Goal: Task Accomplishment & Management: Manage account settings

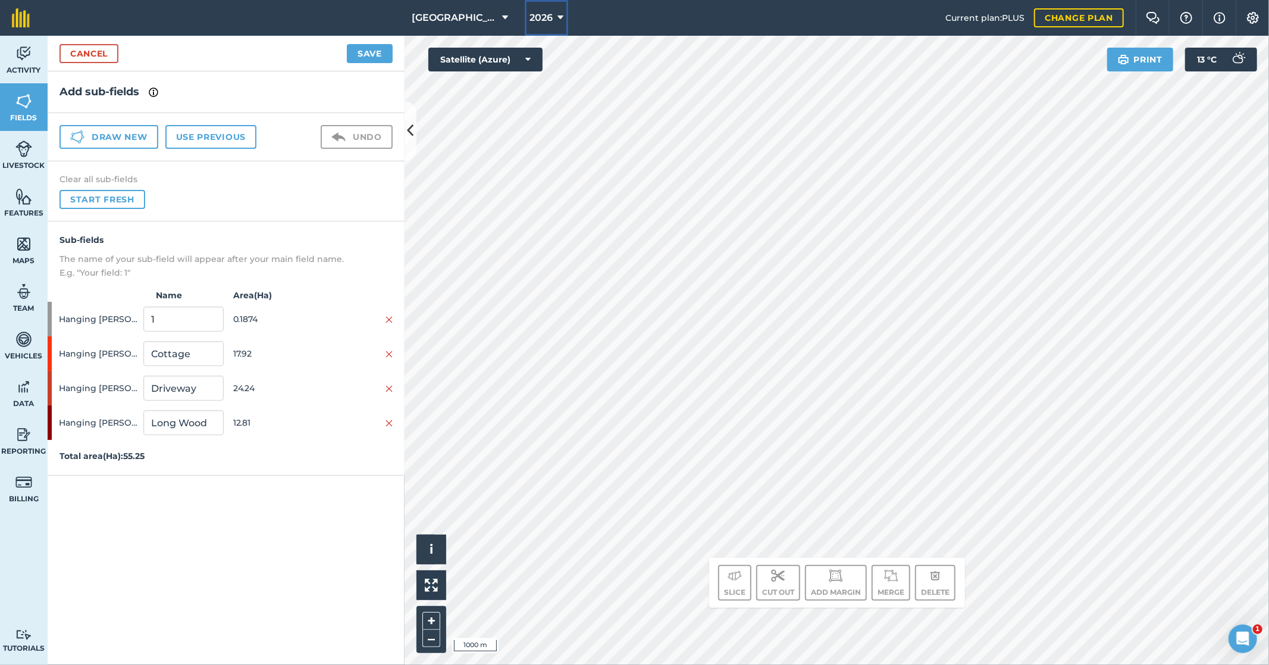
click at [557, 18] on icon at bounding box center [560, 18] width 6 height 14
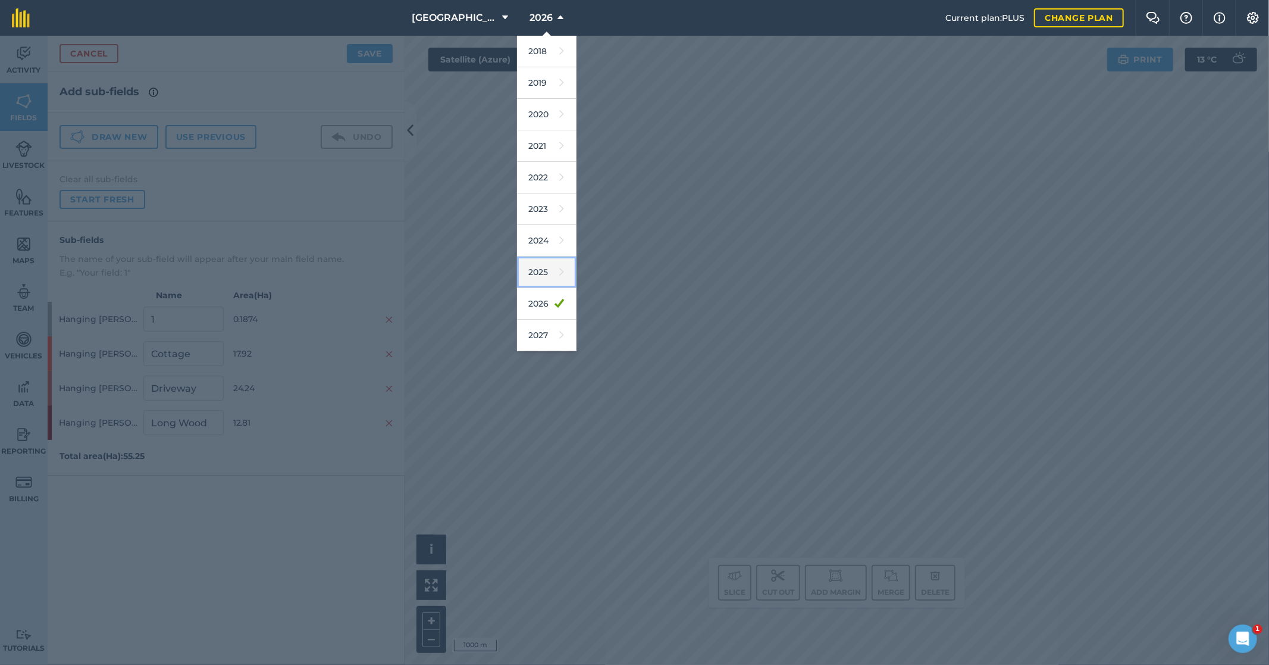
click at [534, 274] on link "2025" at bounding box center [546, 272] width 59 height 32
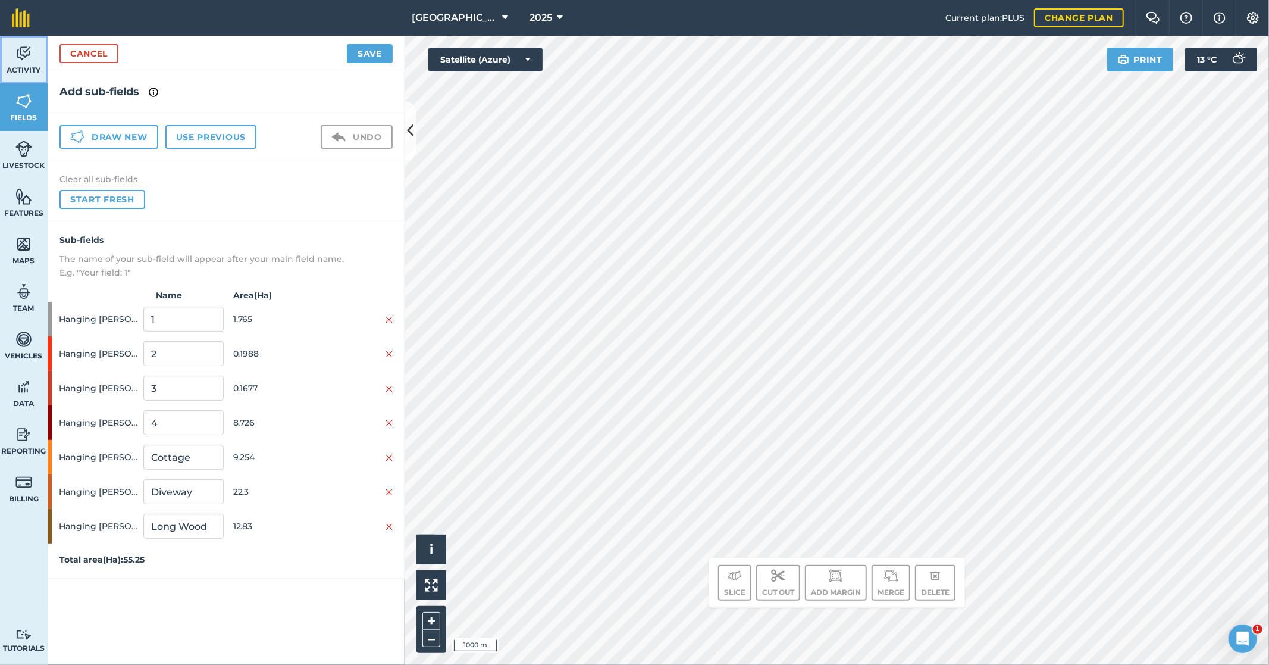
click at [24, 68] on span "Activity" at bounding box center [24, 70] width 48 height 10
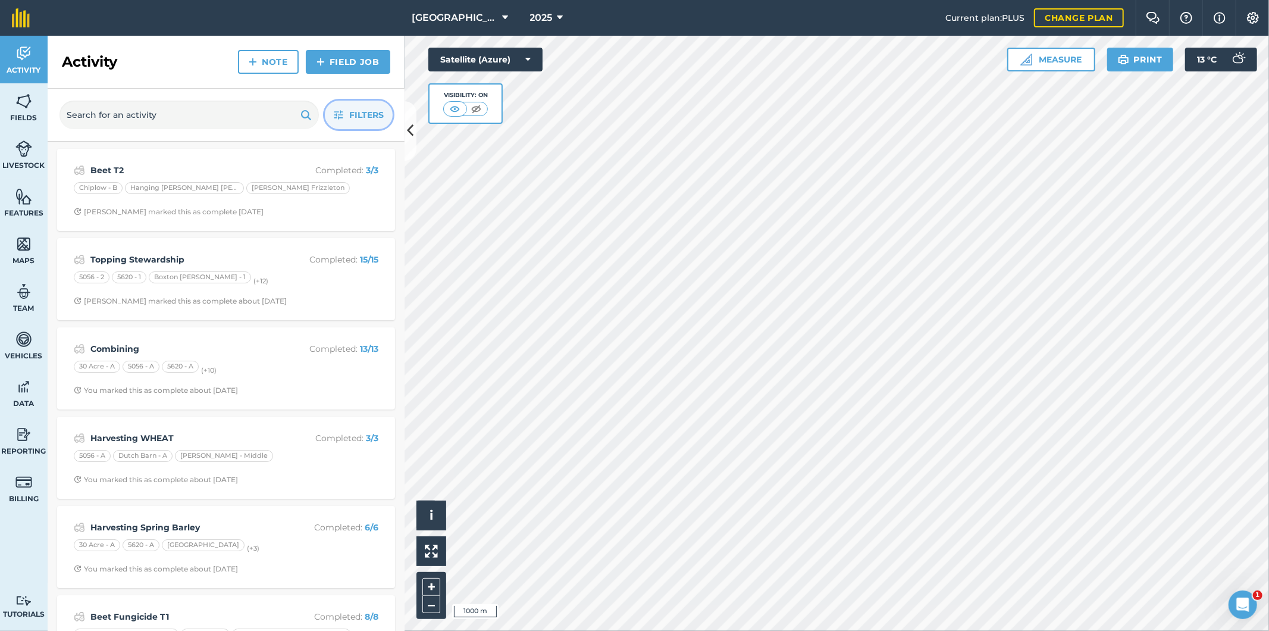
click at [356, 116] on span "Filters" at bounding box center [366, 114] width 35 height 13
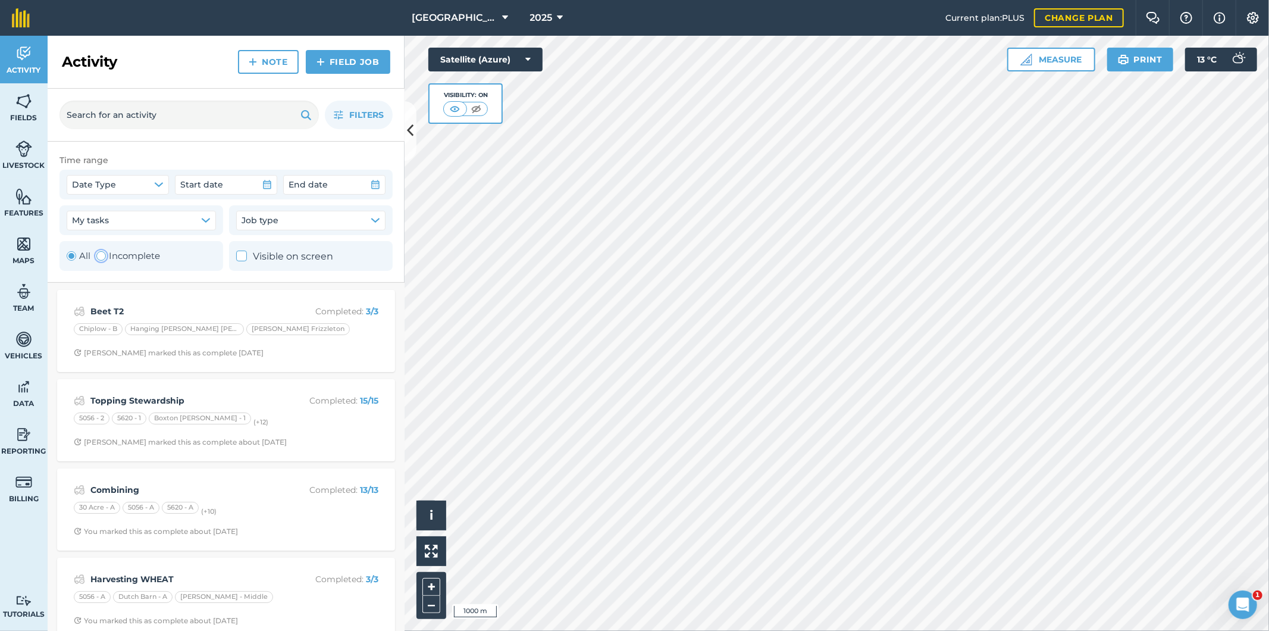
click at [123, 260] on label "Incomplete" at bounding box center [128, 256] width 64 height 14
radio input "false"
radio input "true"
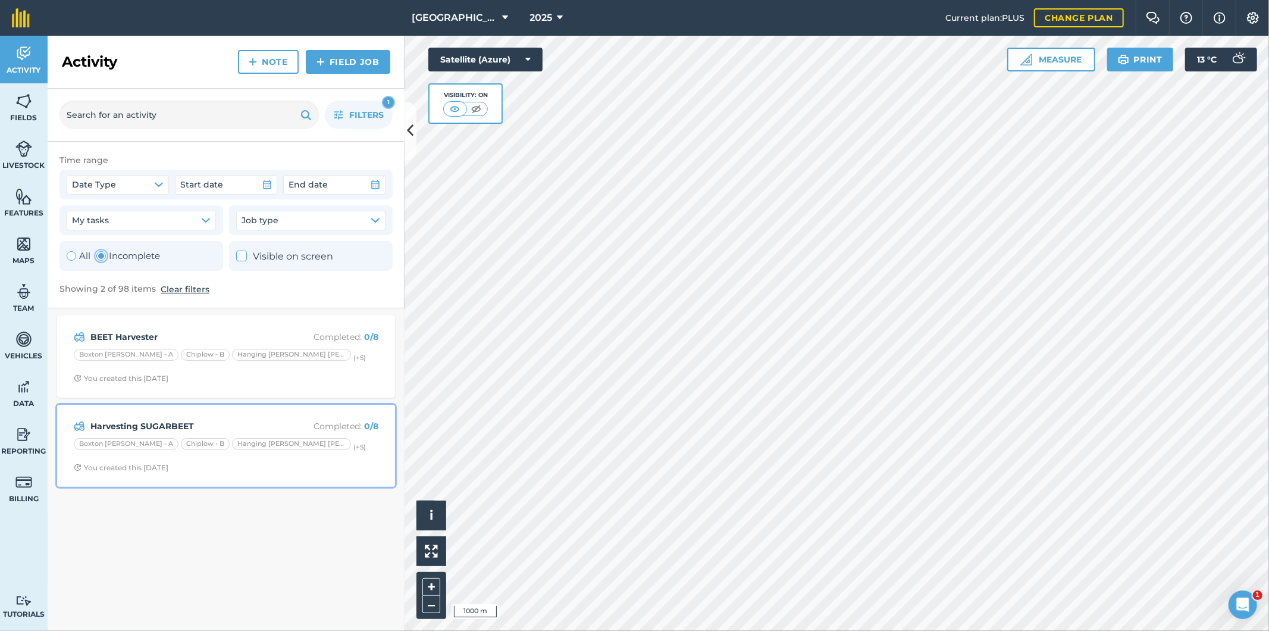
click at [248, 421] on strong "Harvesting SUGARBEET" at bounding box center [184, 425] width 189 height 13
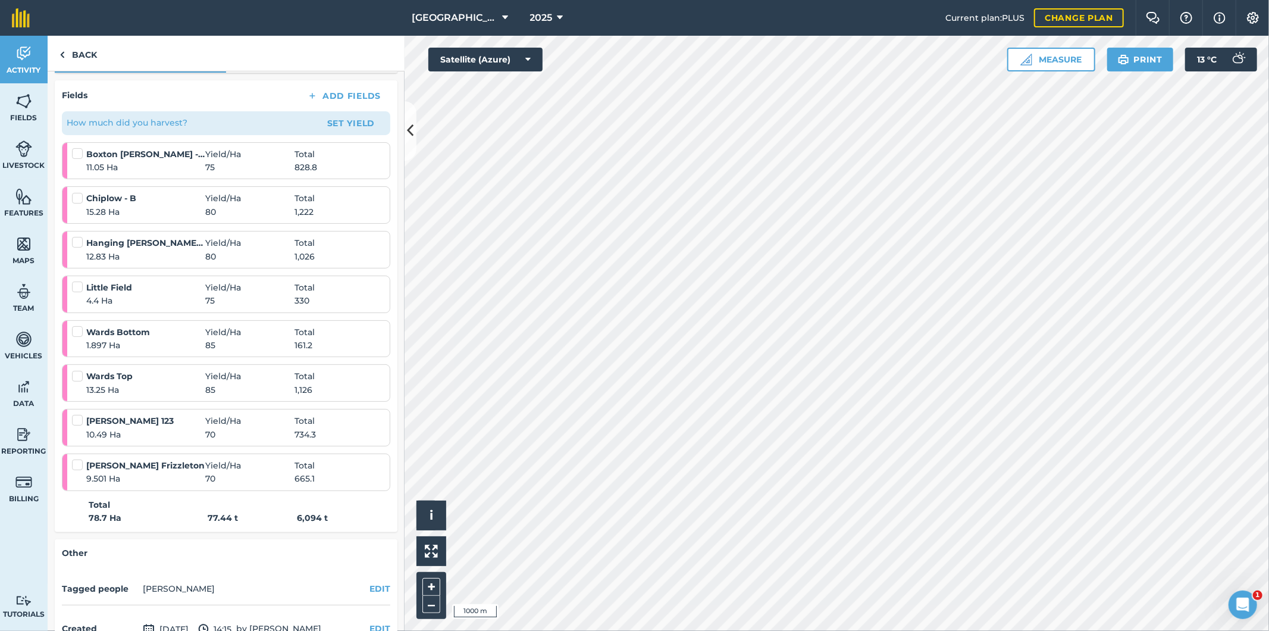
scroll to position [162, 0]
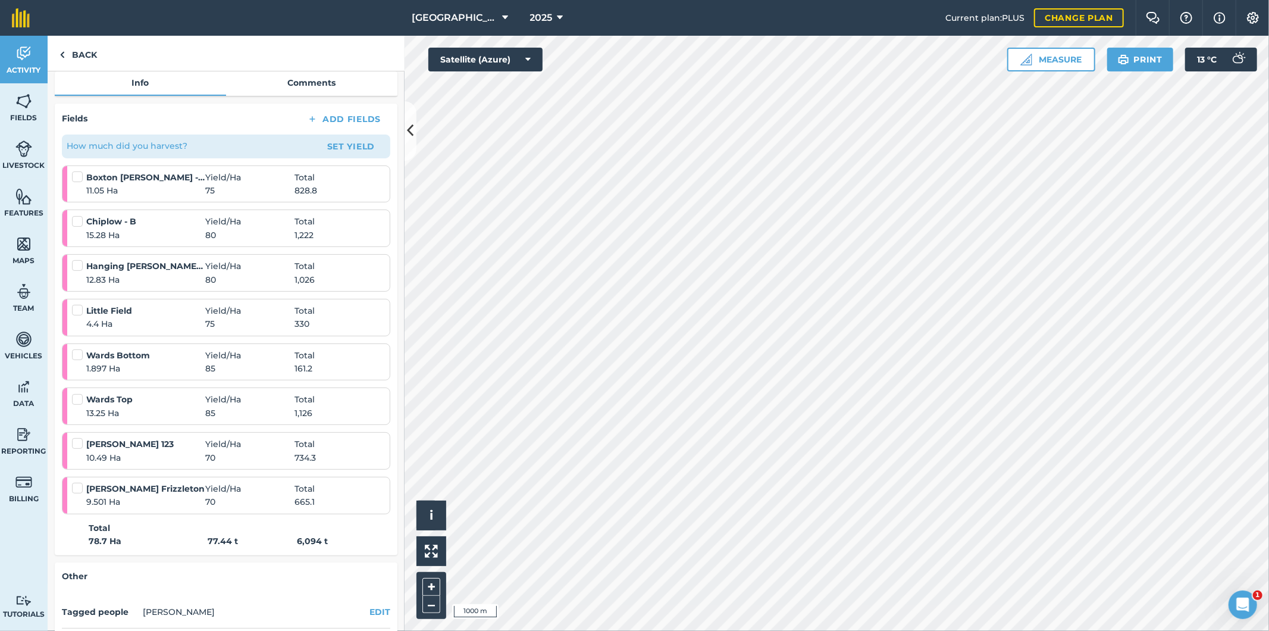
click at [209, 318] on span "75" at bounding box center [249, 323] width 89 height 13
click at [342, 313] on div "Little Field Yield / Ha Total" at bounding box center [227, 310] width 311 height 13
click at [333, 143] on button "Set Yield" at bounding box center [351, 146] width 69 height 19
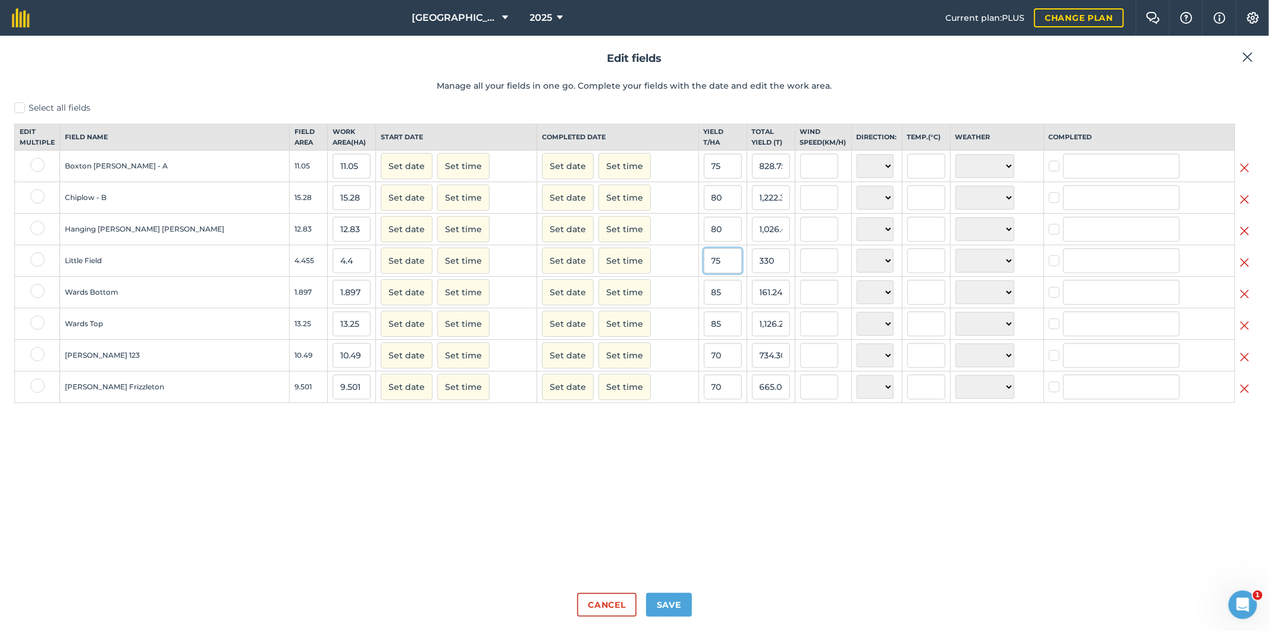
drag, startPoint x: 699, startPoint y: 273, endPoint x: 667, endPoint y: 277, distance: 32.4
click at [613, 277] on tr "Little Field 4.455 4.4 Set date Set time Set date Set time 75 [STREET_ADDRESS] …" at bounding box center [635, 261] width 1240 height 32
type input "80"
type input "352"
click at [613, 367] on input "70" at bounding box center [723, 355] width 38 height 25
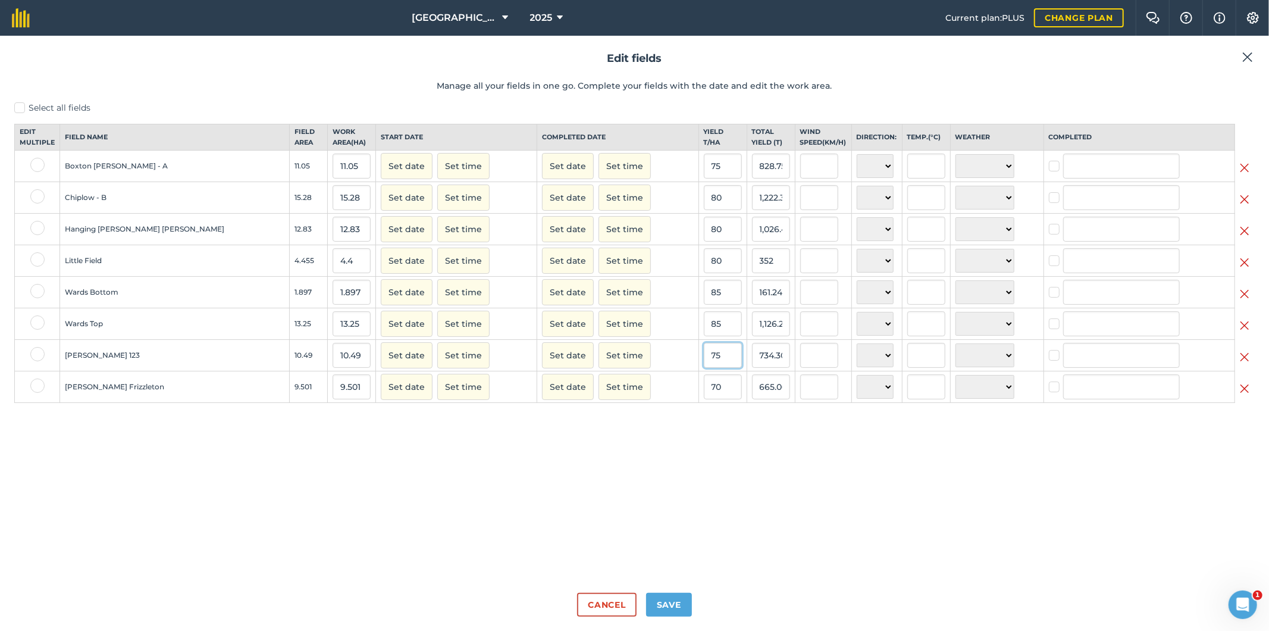
type input "75"
type input "786.75"
click at [613, 399] on input "70" at bounding box center [723, 386] width 38 height 25
click at [613, 606] on button "Save" at bounding box center [669, 605] width 46 height 24
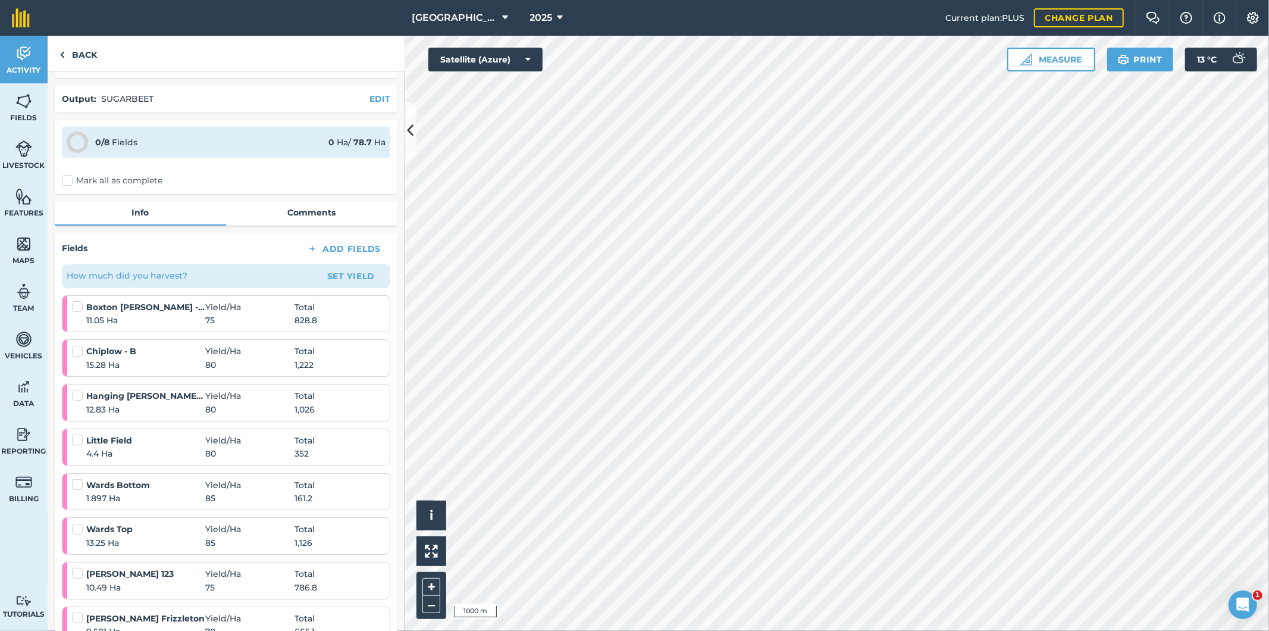
scroll to position [30, 0]
click at [21, 430] on img at bounding box center [23, 434] width 17 height 18
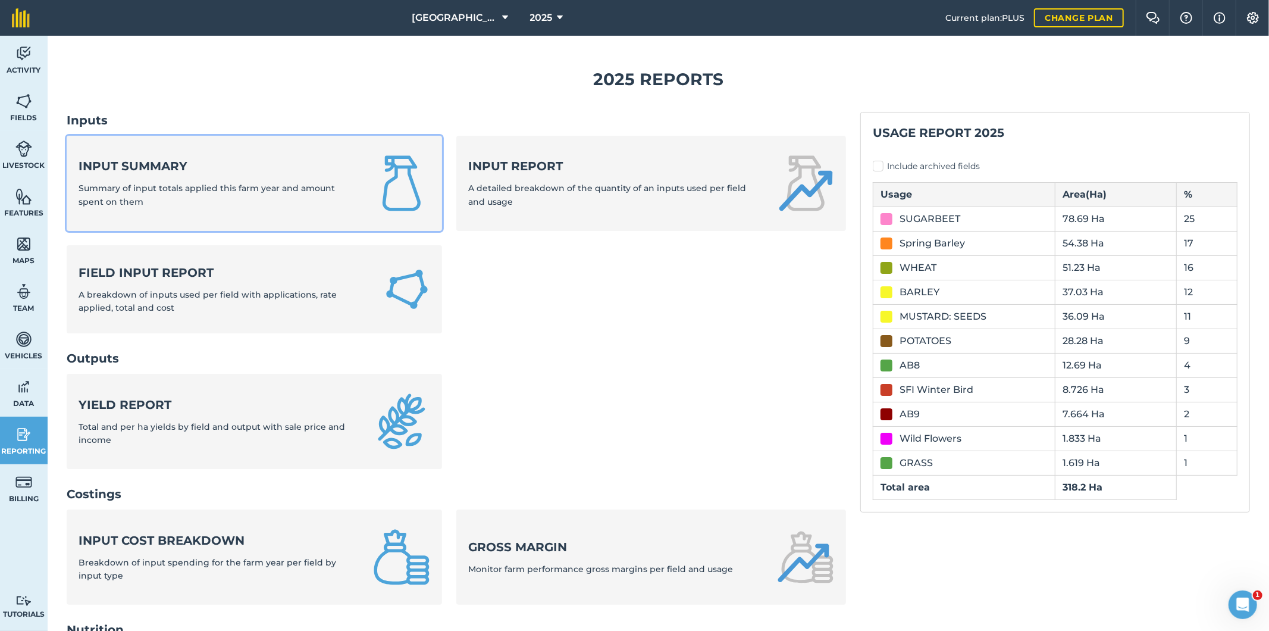
click at [176, 183] on span "Summary of input totals applied this farm year and amount spent on them" at bounding box center [207, 195] width 256 height 24
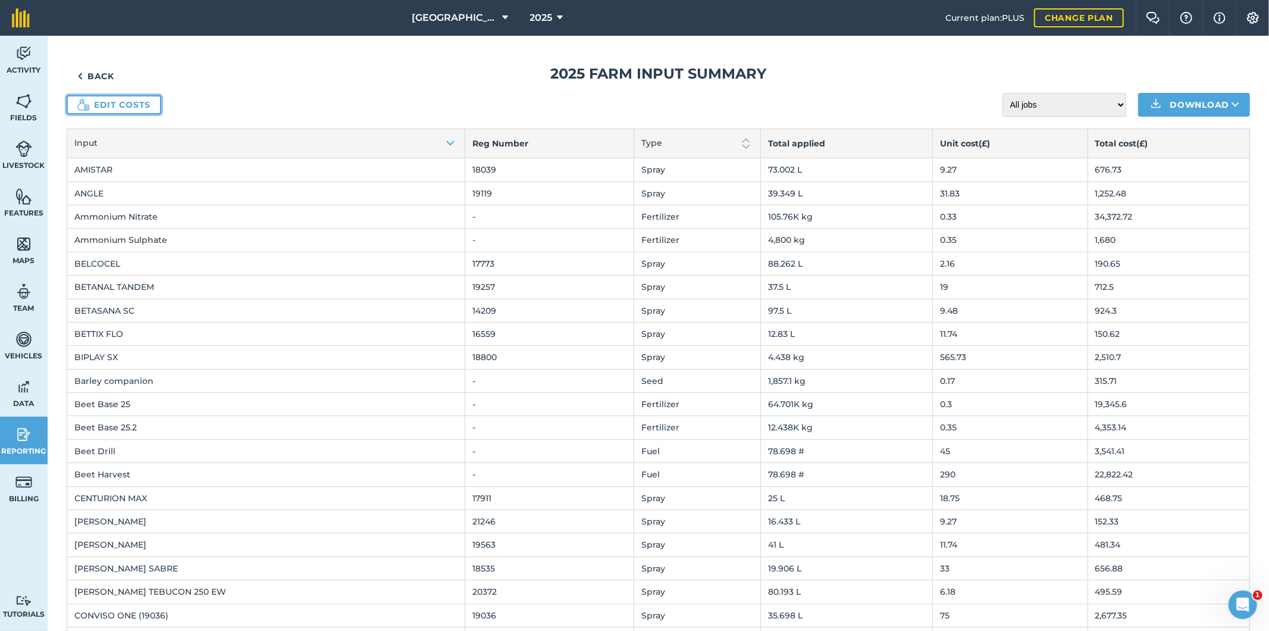
click at [139, 96] on link "Edit costs" at bounding box center [114, 104] width 95 height 19
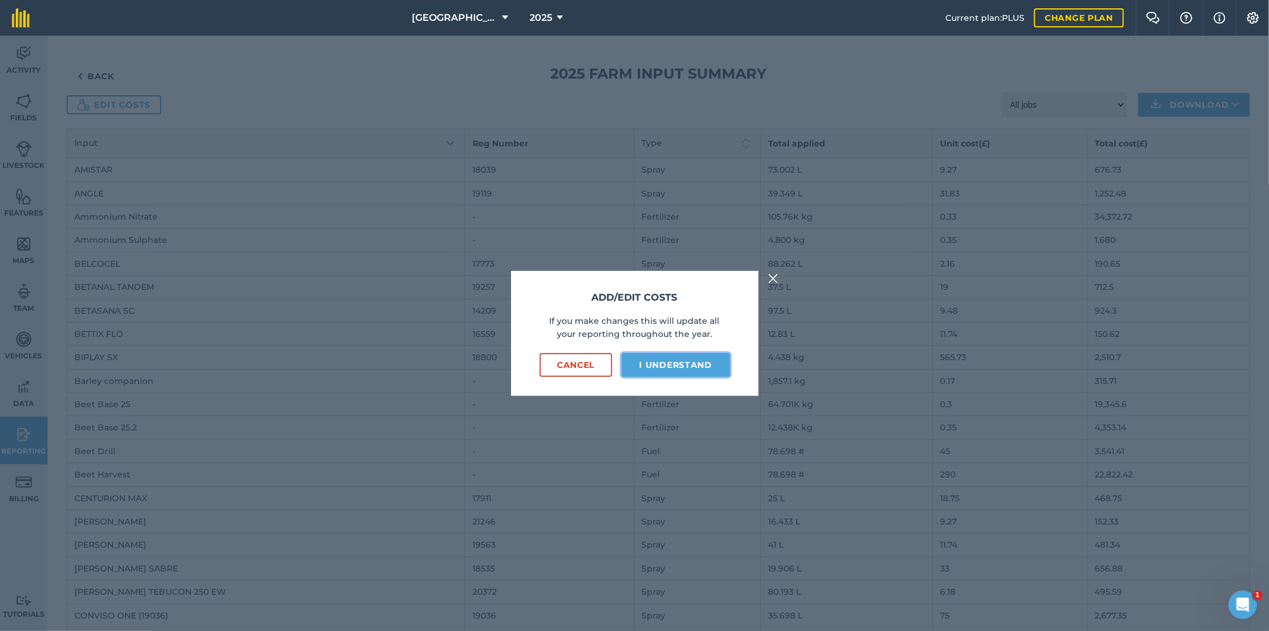
click at [613, 365] on button "I understand" at bounding box center [676, 365] width 108 height 24
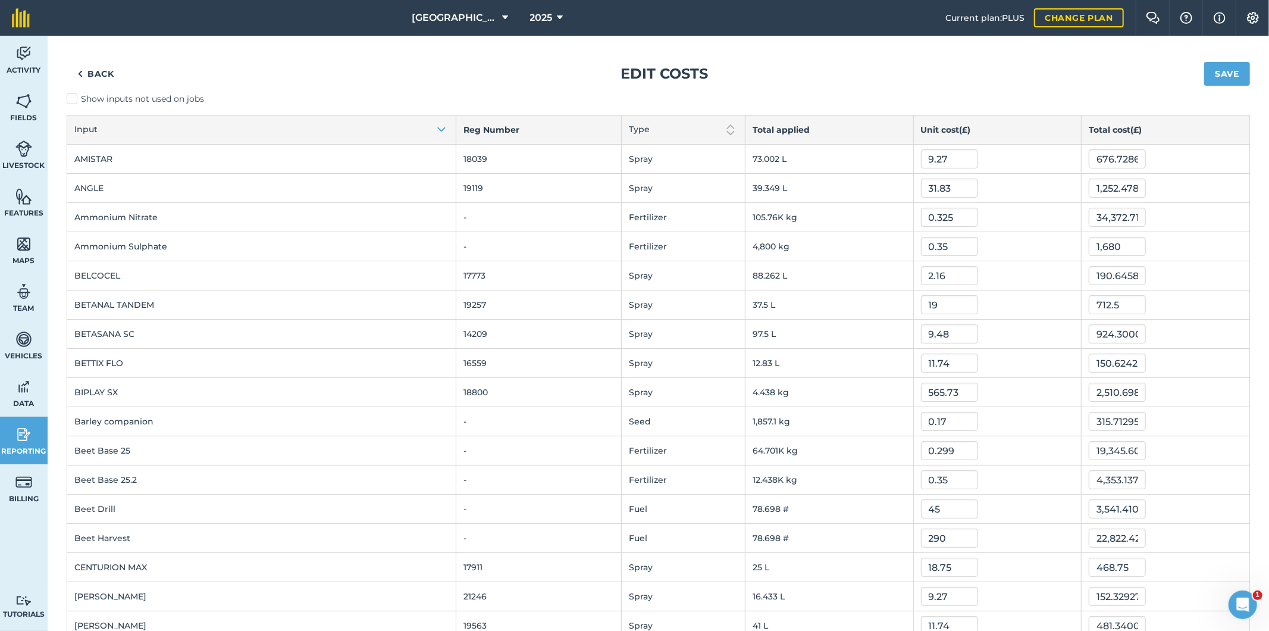
click at [78, 102] on label "Show inputs not used on jobs" at bounding box center [658, 99] width 1183 height 12
click at [74, 101] on input "Show inputs not used on jobs" at bounding box center [71, 97] width 8 height 8
click at [78, 102] on label "Show inputs not used on jobs" at bounding box center [658, 99] width 1183 height 12
click at [74, 101] on input "Show inputs not used on jobs" at bounding box center [71, 97] width 8 height 8
checkbox input "false"
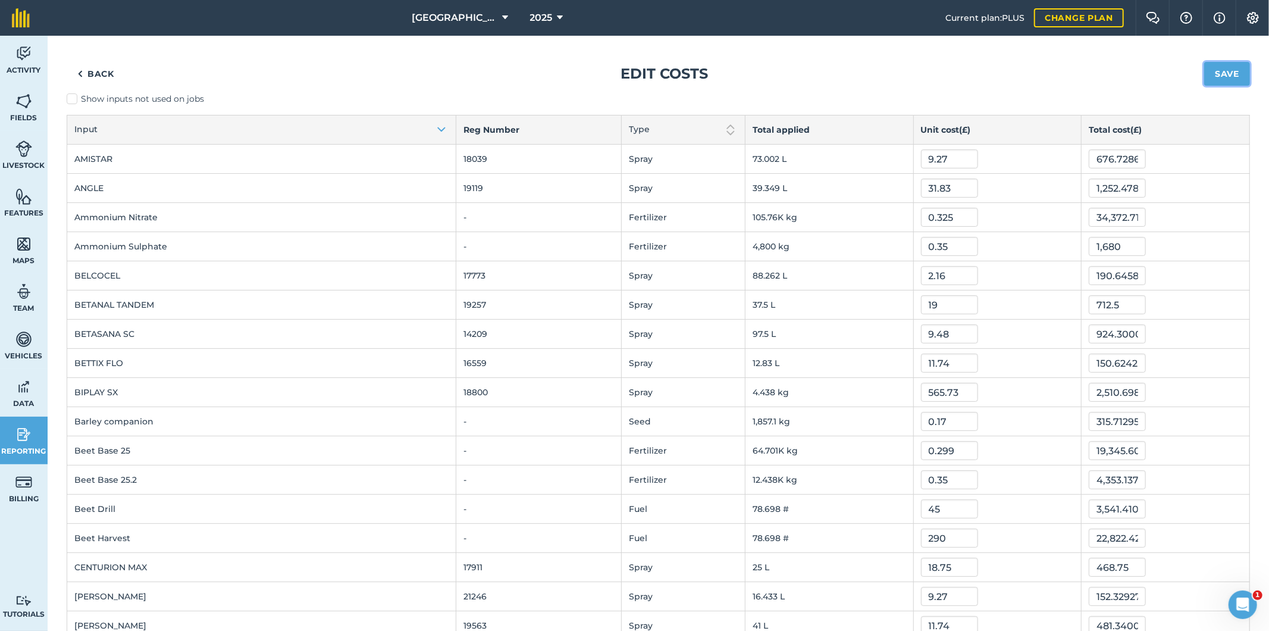
click at [613, 76] on button "Save" at bounding box center [1227, 74] width 46 height 24
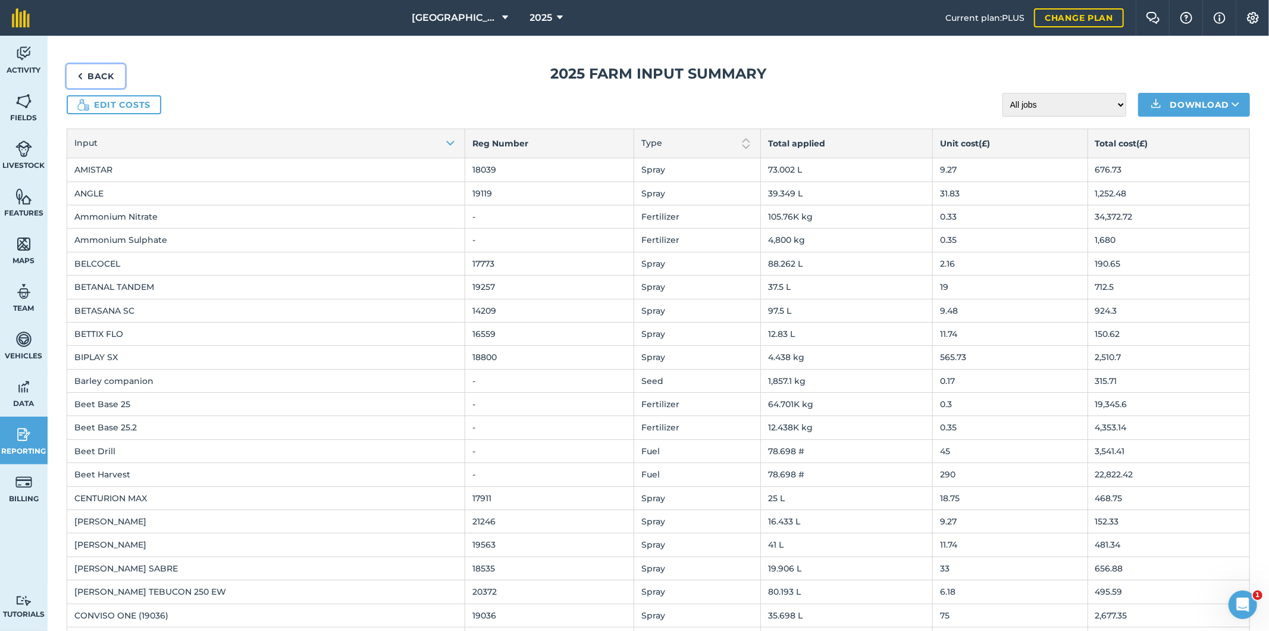
click at [105, 74] on link "Back" at bounding box center [96, 76] width 58 height 24
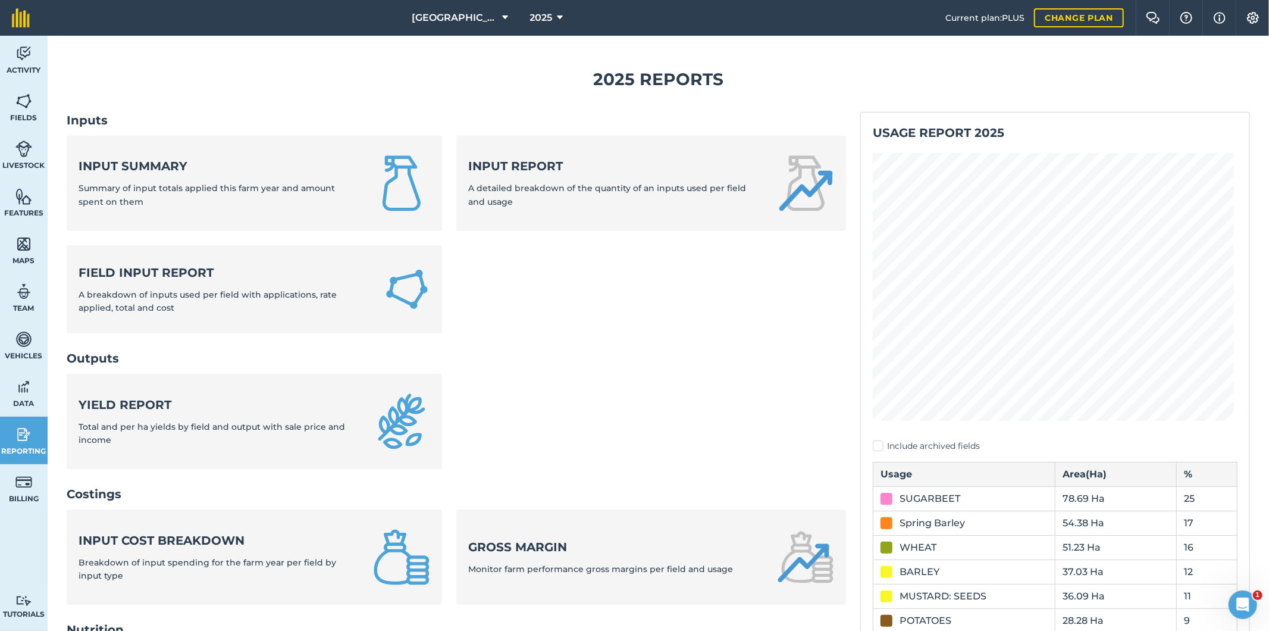
scroll to position [66, 0]
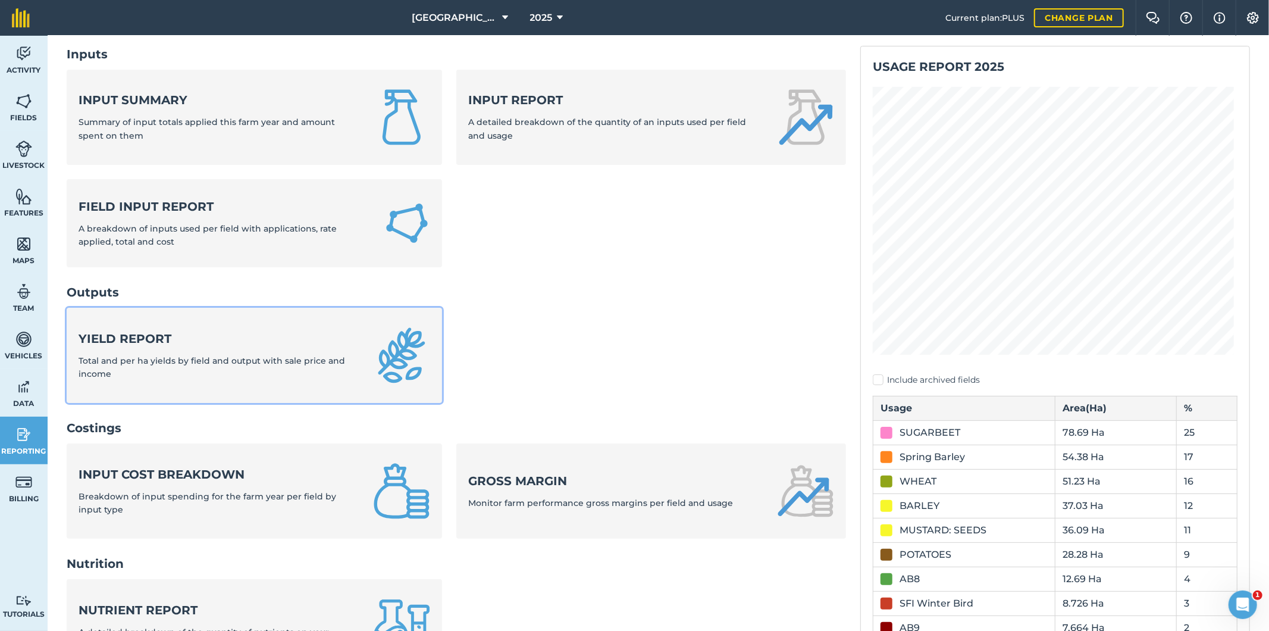
click at [233, 337] on strong "Yield report" at bounding box center [219, 338] width 280 height 17
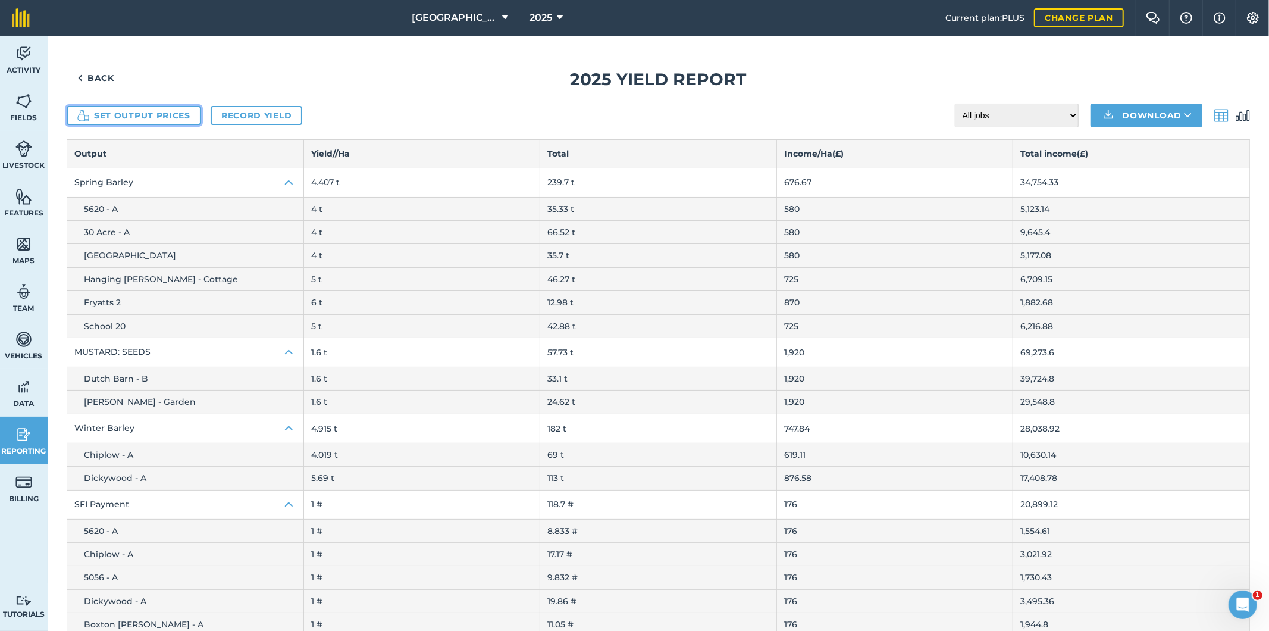
click at [159, 115] on button "Set output prices" at bounding box center [134, 115] width 134 height 19
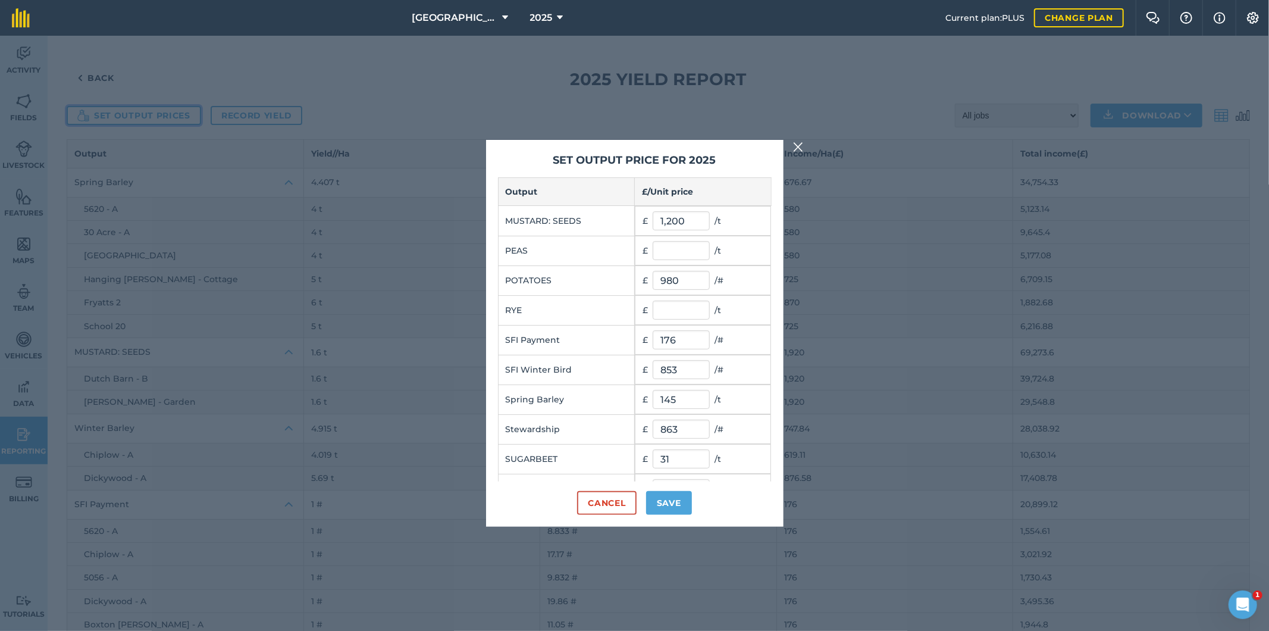
scroll to position [64, 0]
click at [613, 506] on button "Save" at bounding box center [669, 503] width 46 height 24
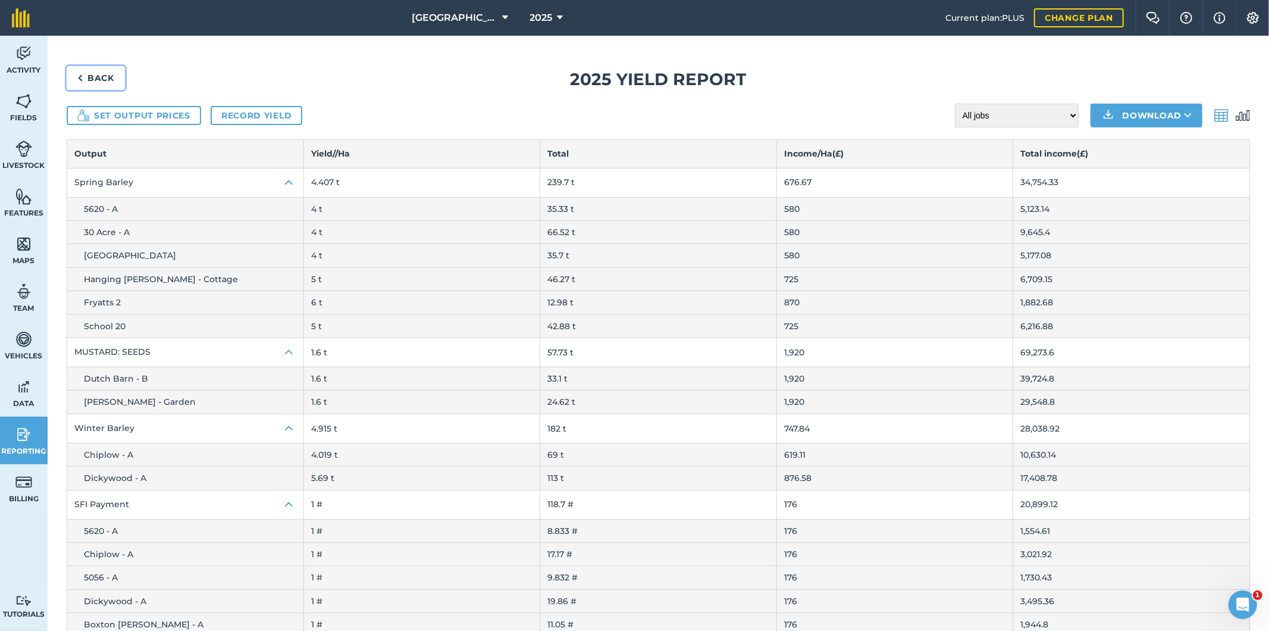
click at [93, 72] on link "Back" at bounding box center [96, 78] width 58 height 24
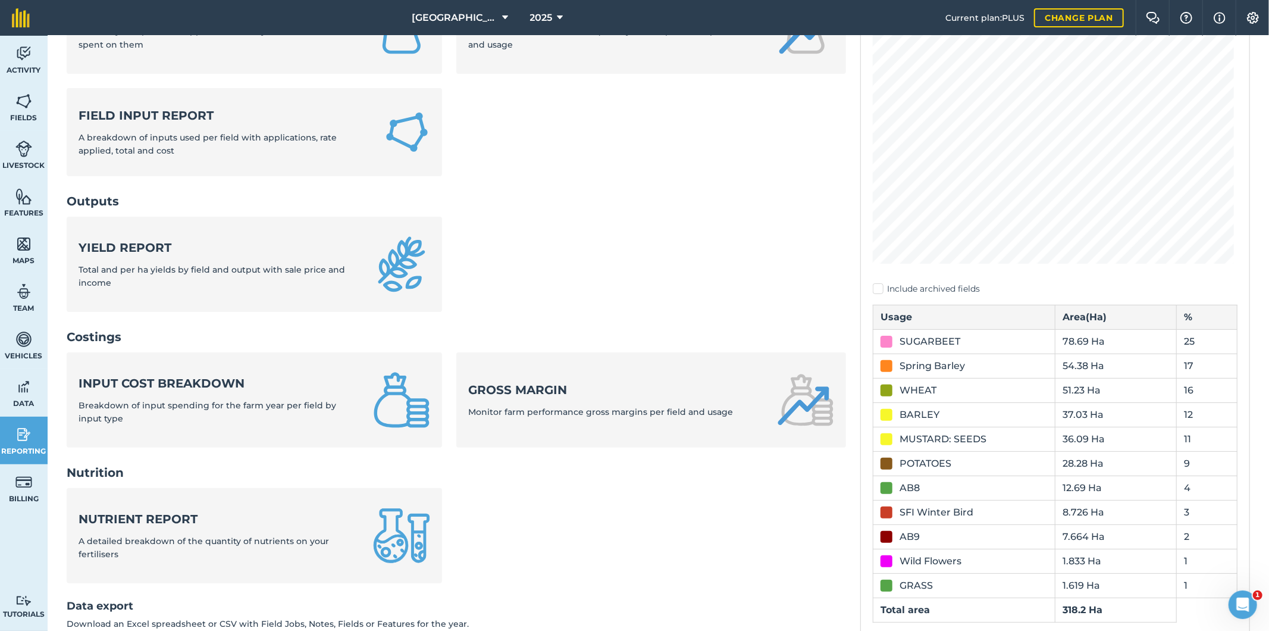
scroll to position [198, 0]
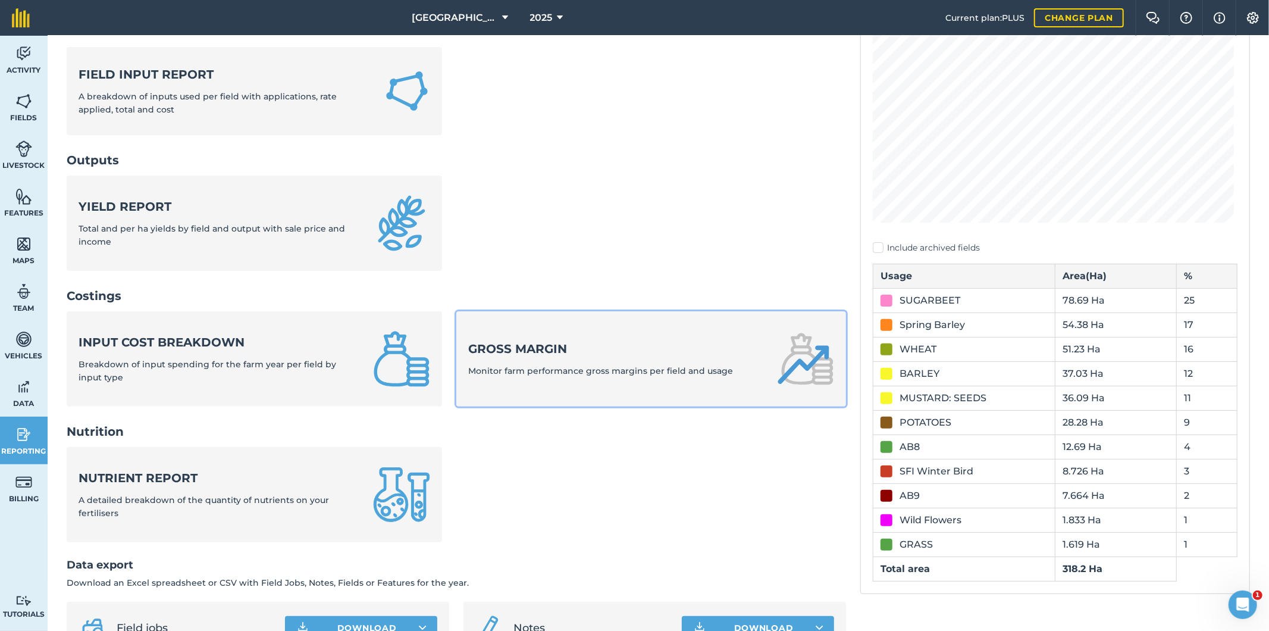
click at [557, 350] on strong "Gross margin" at bounding box center [600, 348] width 265 height 17
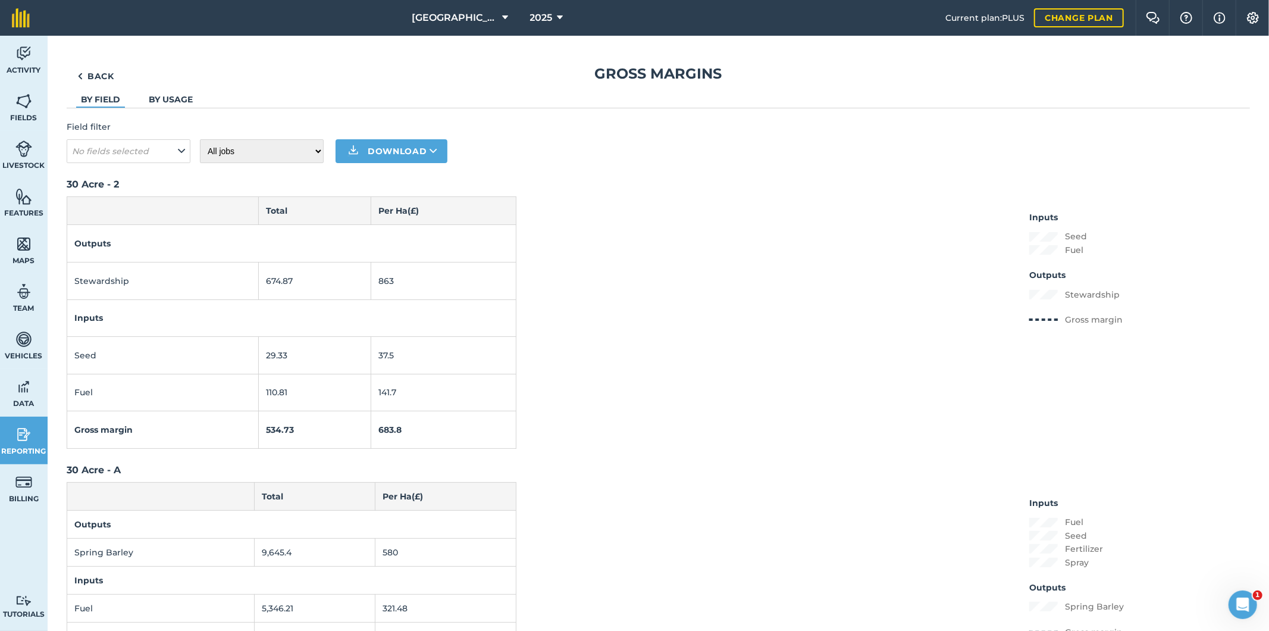
click at [175, 98] on link "By usage" at bounding box center [171, 99] width 44 height 11
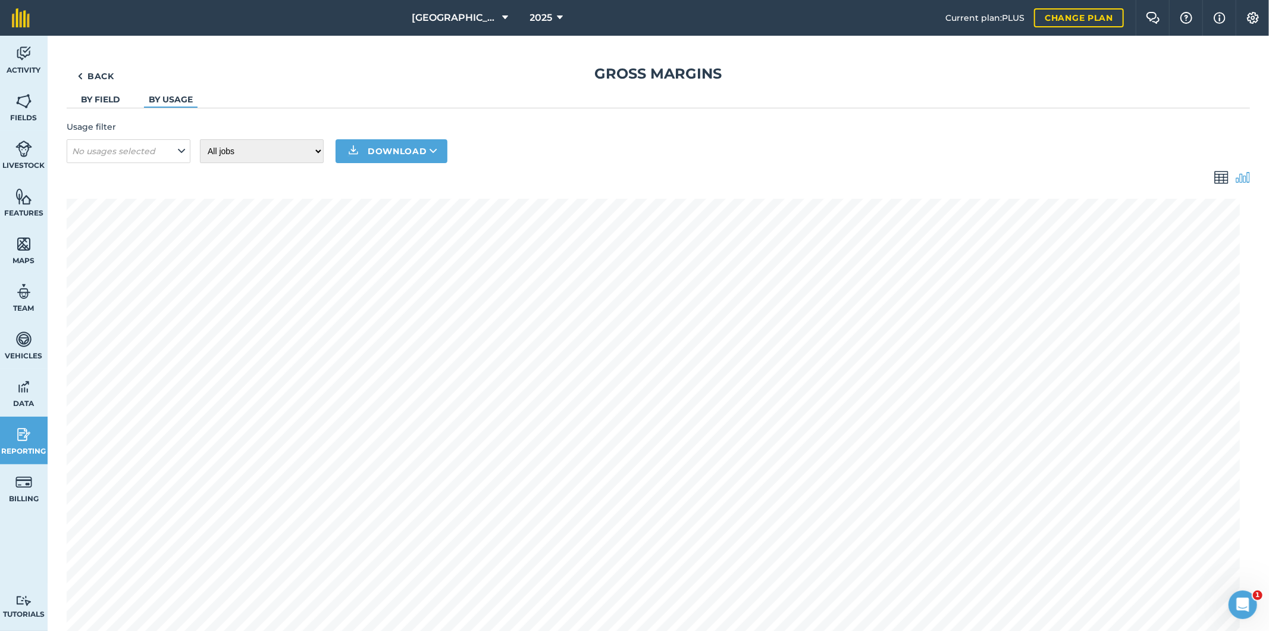
click at [613, 176] on img at bounding box center [1221, 177] width 14 height 14
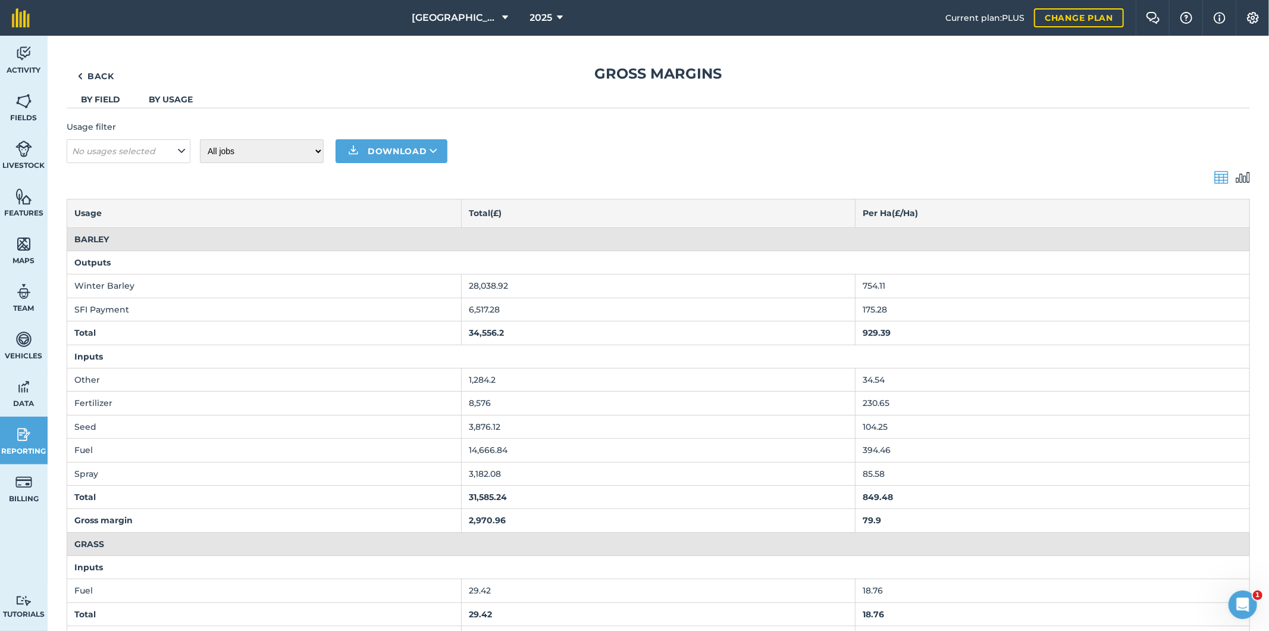
click at [107, 102] on link "By field" at bounding box center [100, 99] width 39 height 11
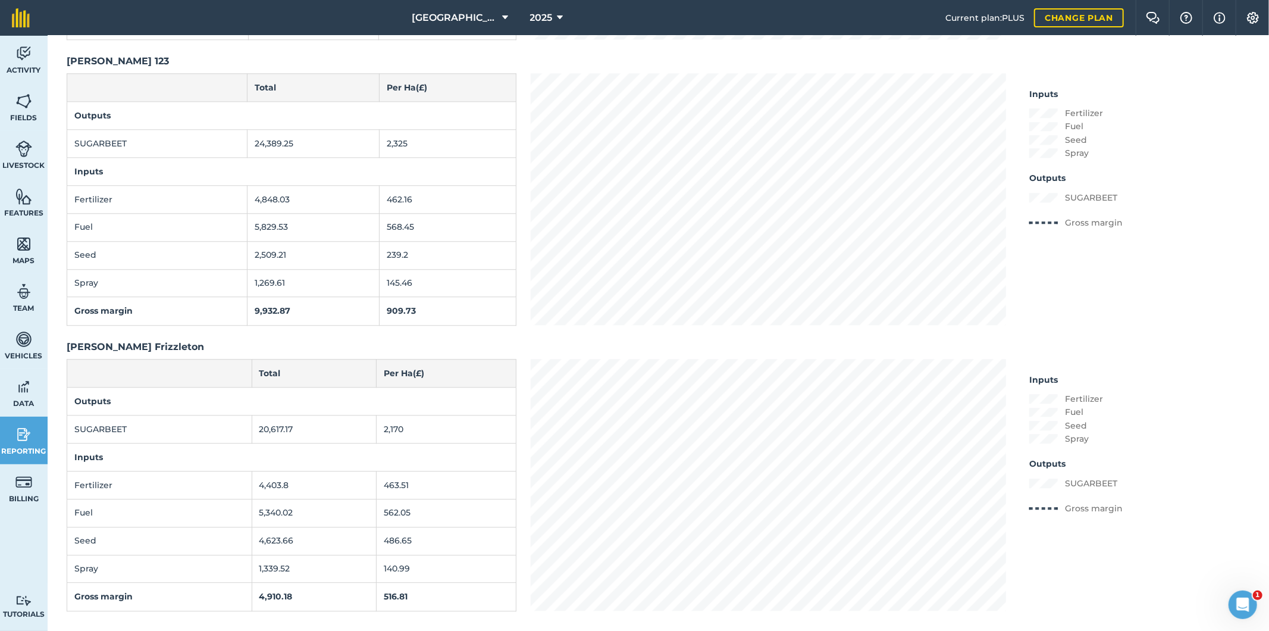
scroll to position [13866, 0]
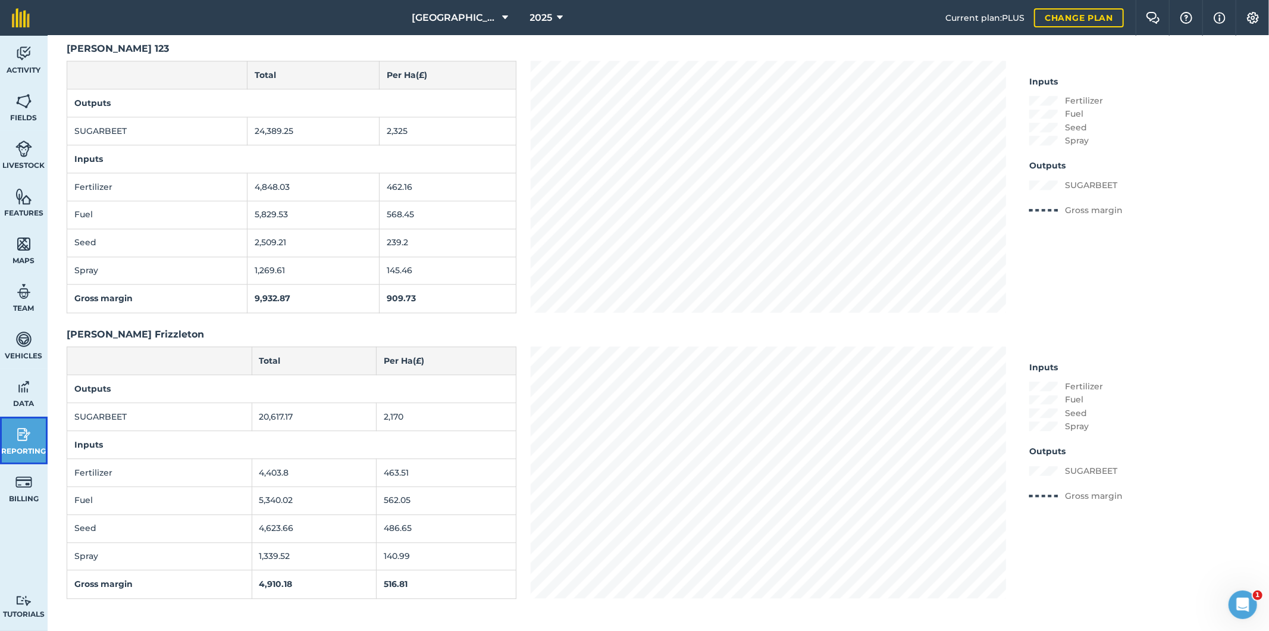
click at [26, 433] on img at bounding box center [23, 434] width 17 height 18
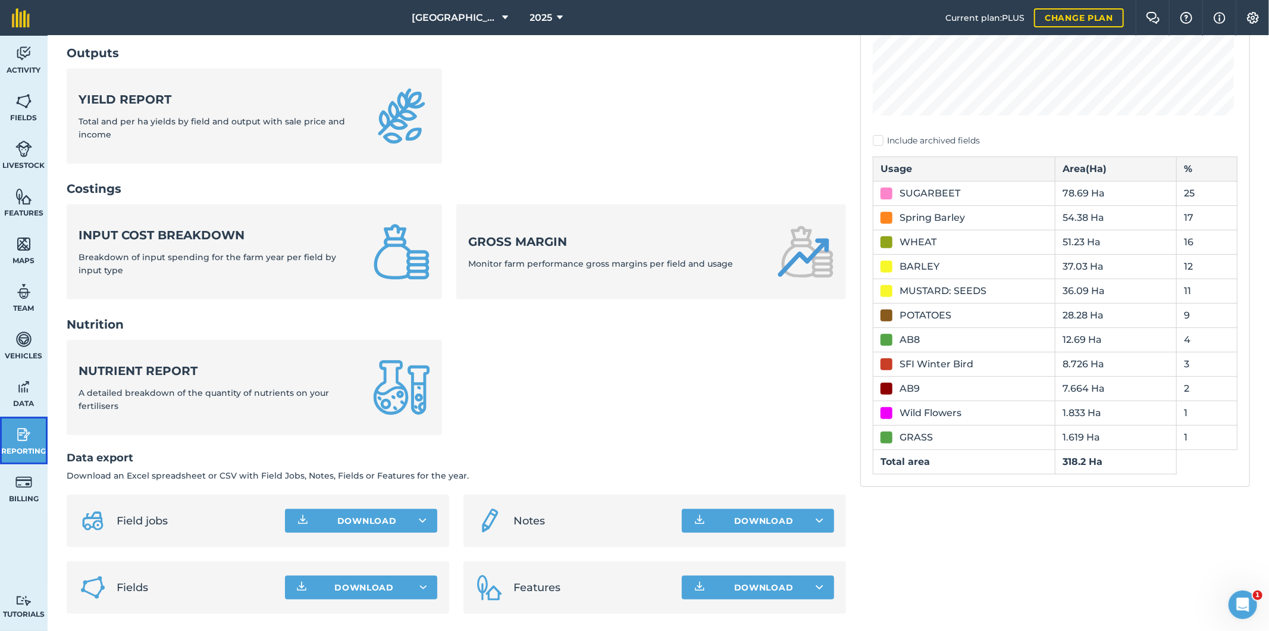
scroll to position [306, 0]
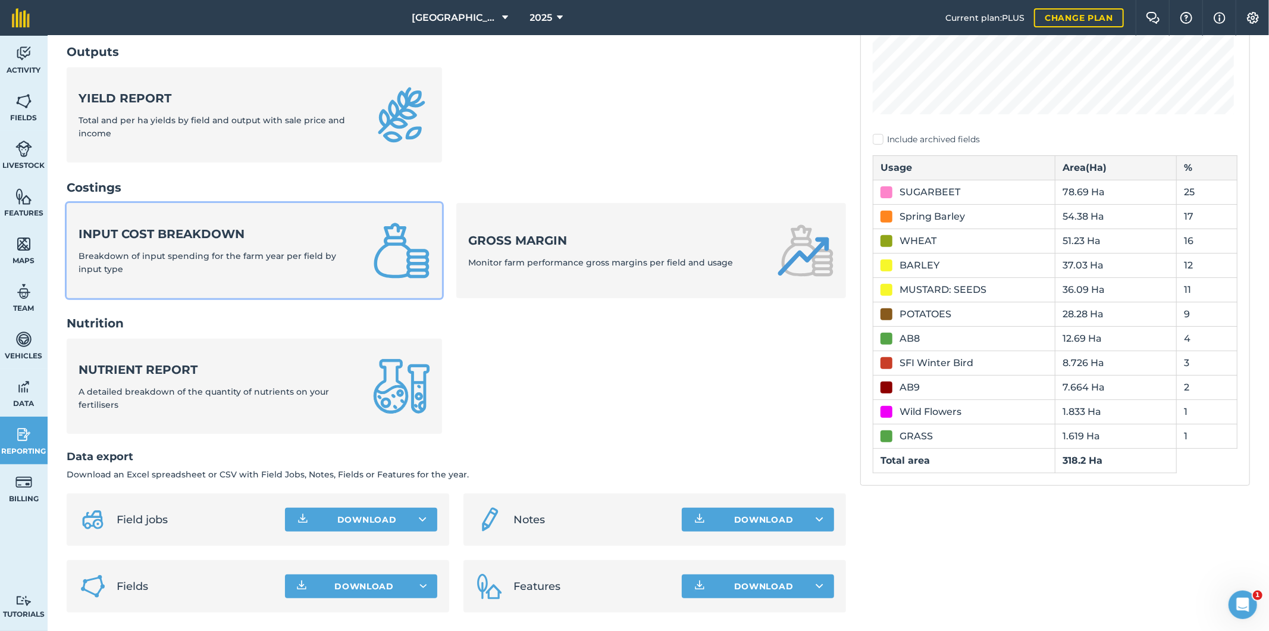
click at [268, 235] on strong "Input cost breakdown" at bounding box center [219, 233] width 280 height 17
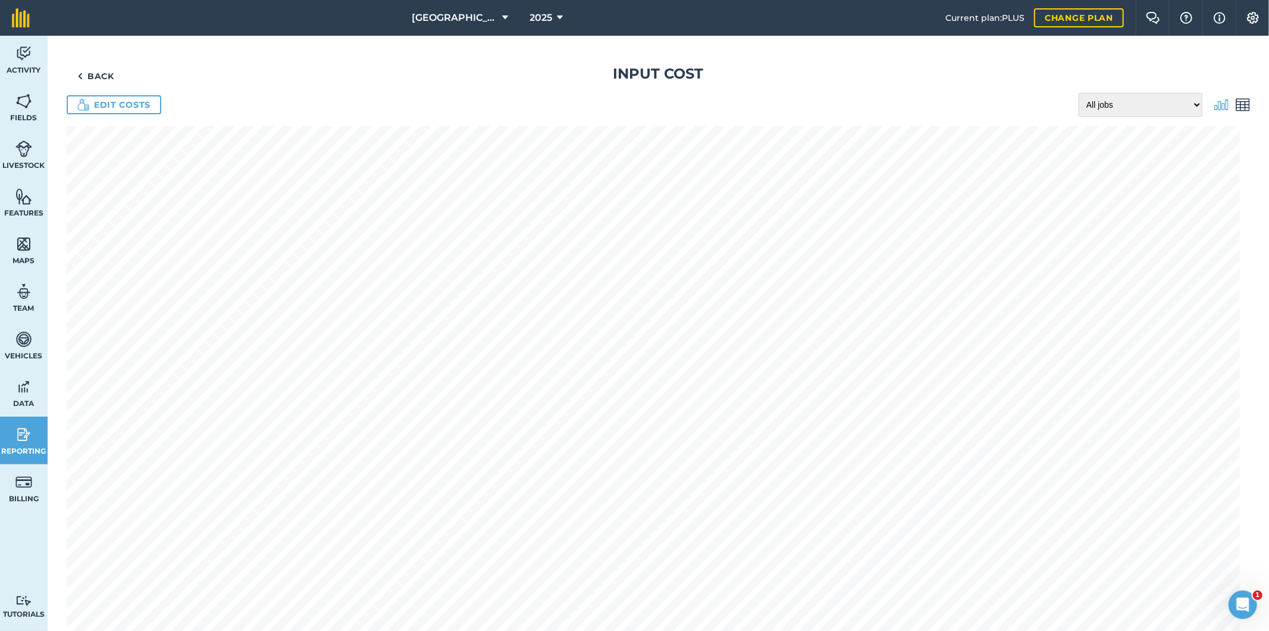
click at [613, 108] on img at bounding box center [1243, 105] width 14 height 14
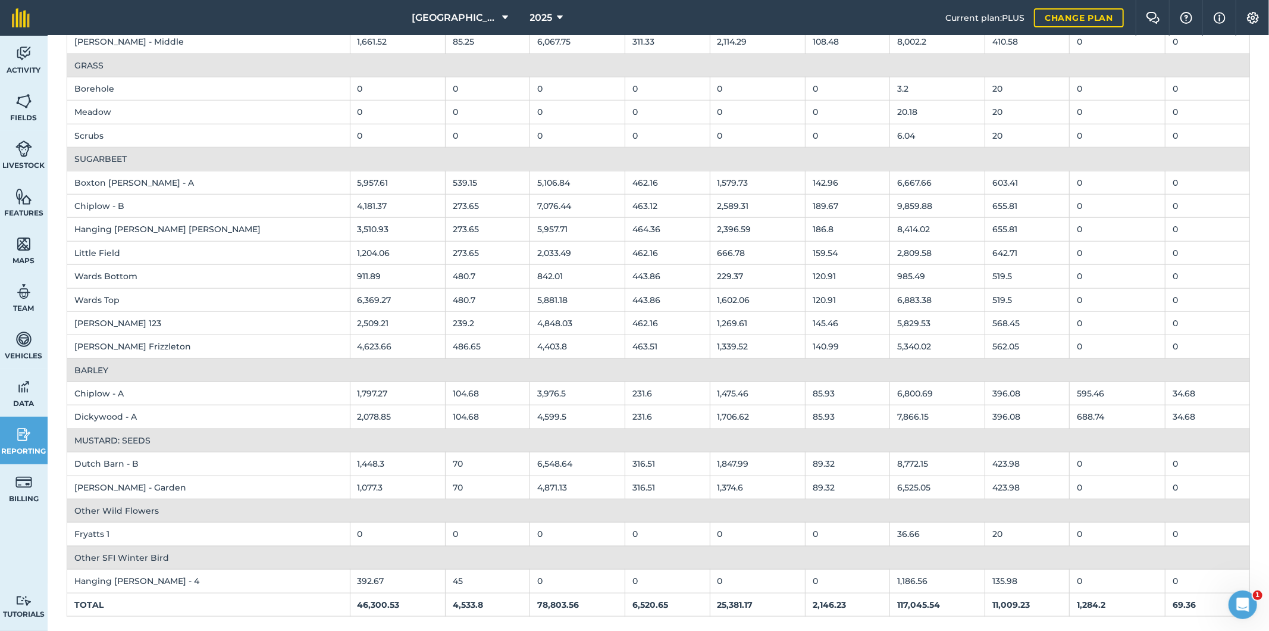
scroll to position [957, 0]
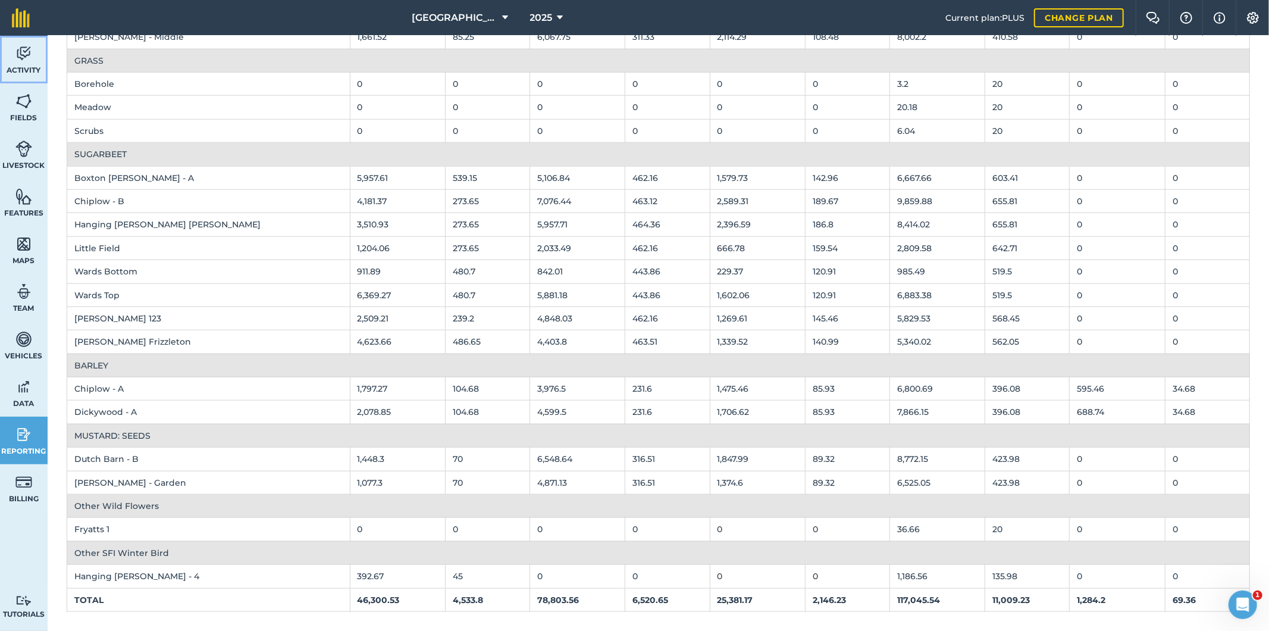
click at [27, 61] on img at bounding box center [23, 54] width 17 height 18
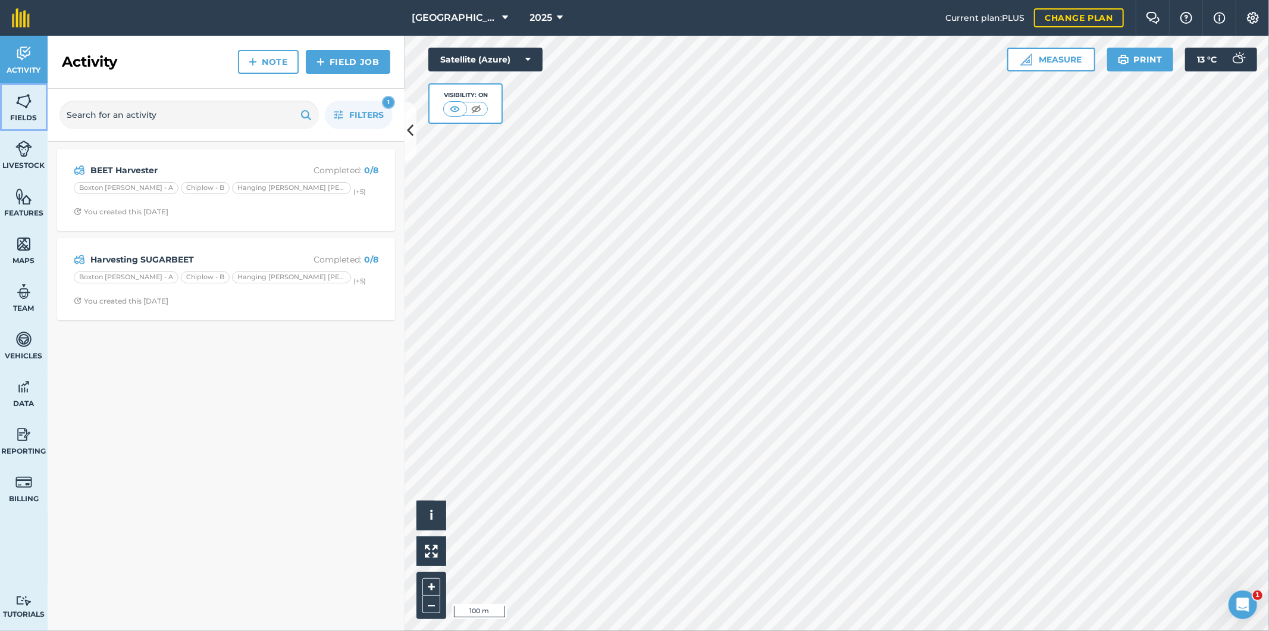
click at [28, 114] on span "Fields" at bounding box center [24, 118] width 48 height 10
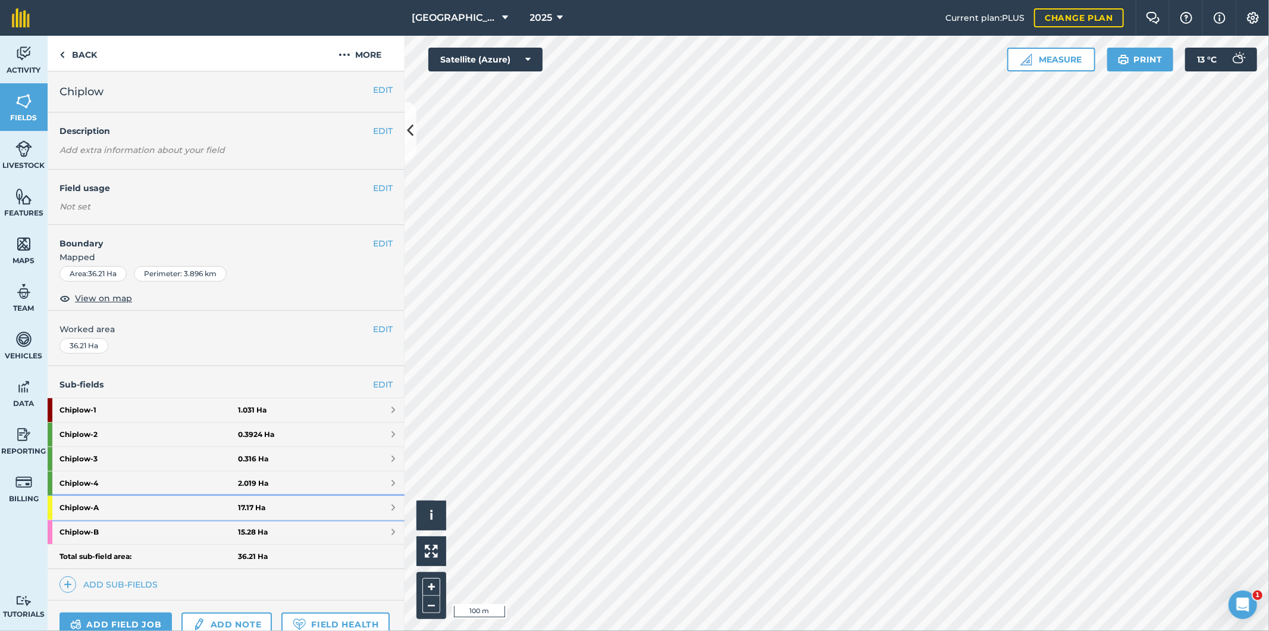
click at [115, 507] on strong "Chiplow - A" at bounding box center [148, 508] width 178 height 24
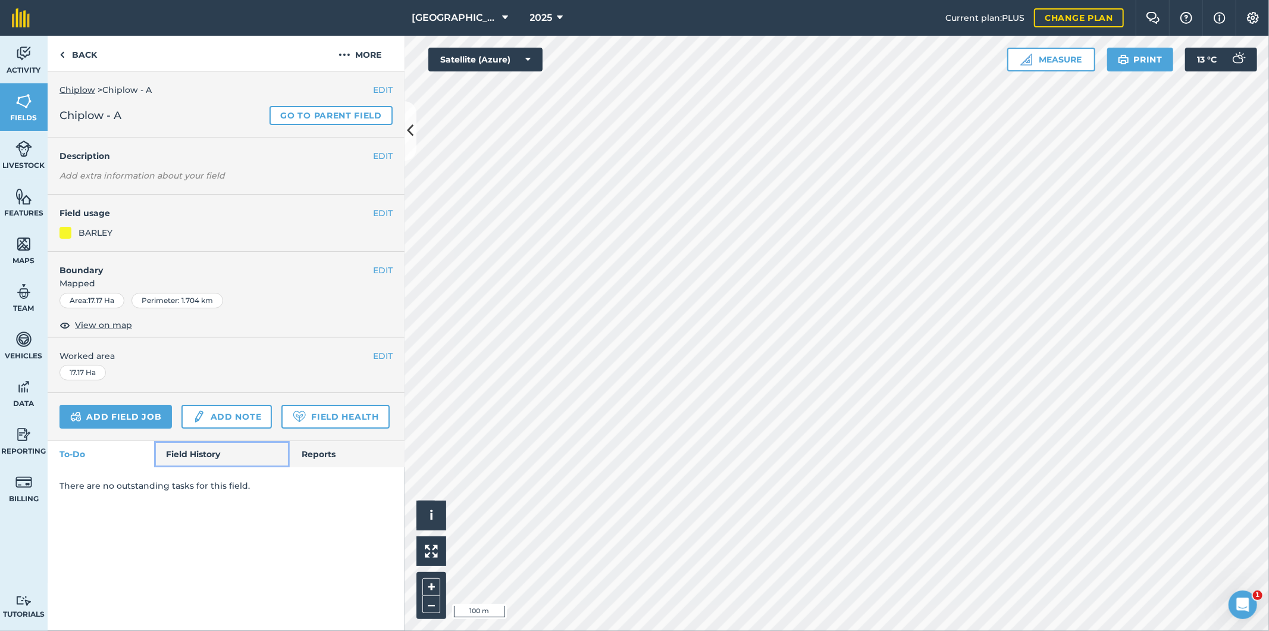
click at [215, 455] on link "Field History" at bounding box center [221, 454] width 135 height 26
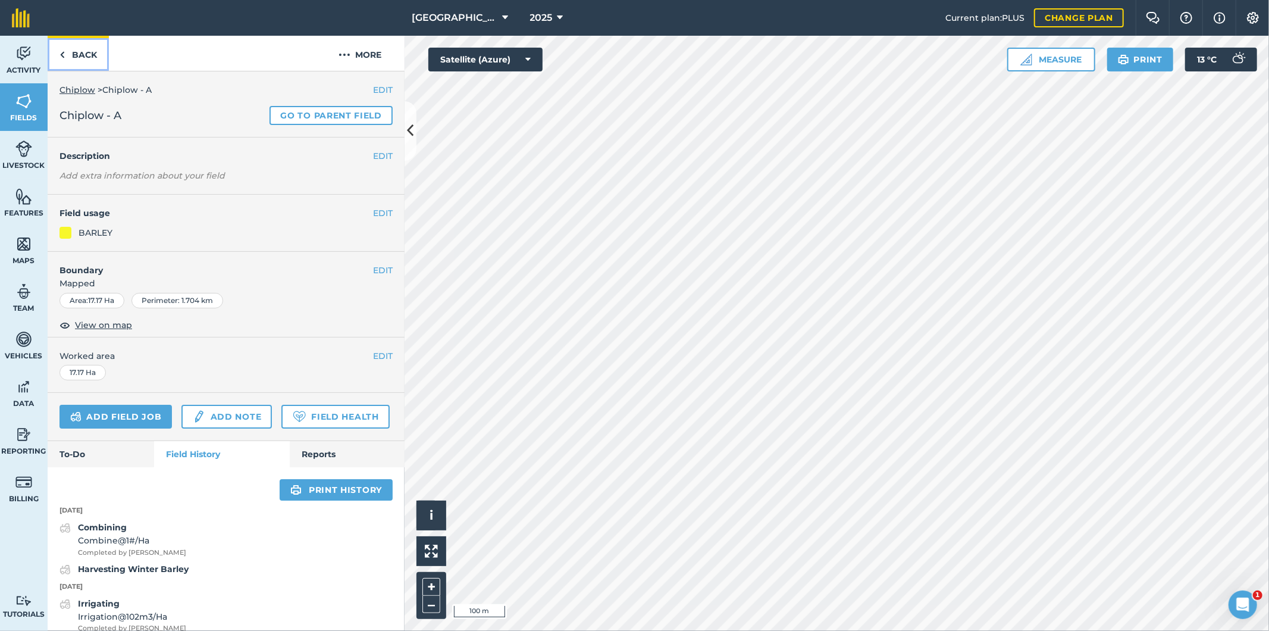
click at [78, 57] on link "Back" at bounding box center [78, 53] width 61 height 35
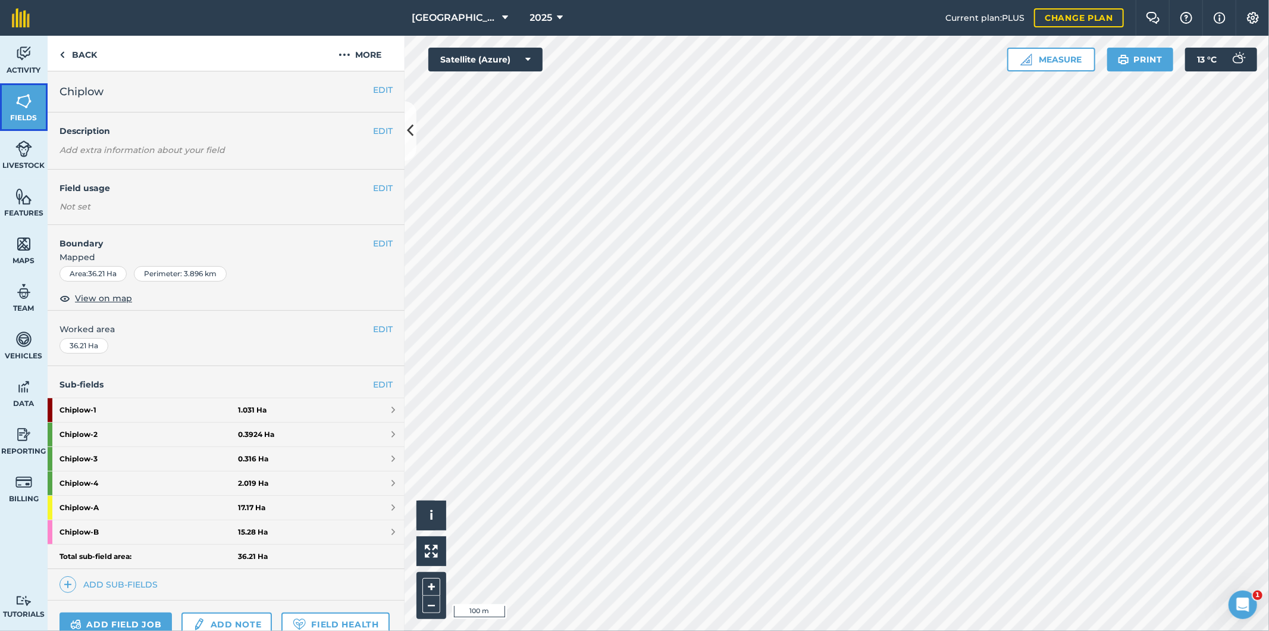
click at [24, 105] on img at bounding box center [23, 101] width 17 height 18
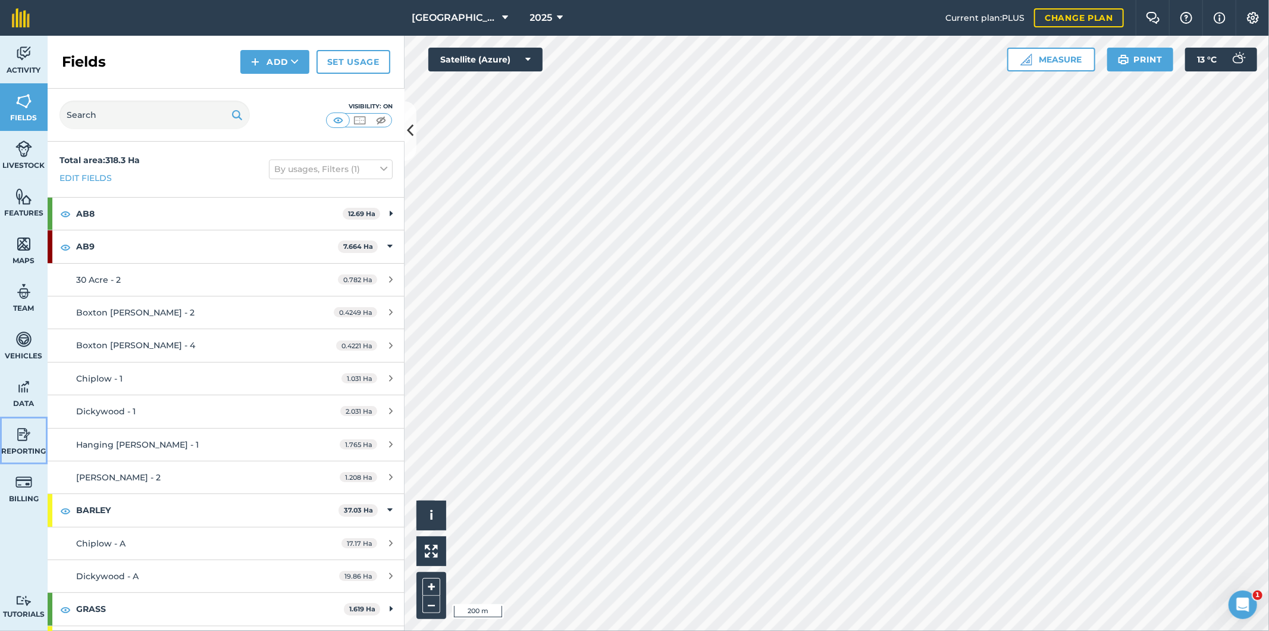
click at [27, 434] on img at bounding box center [23, 434] width 17 height 18
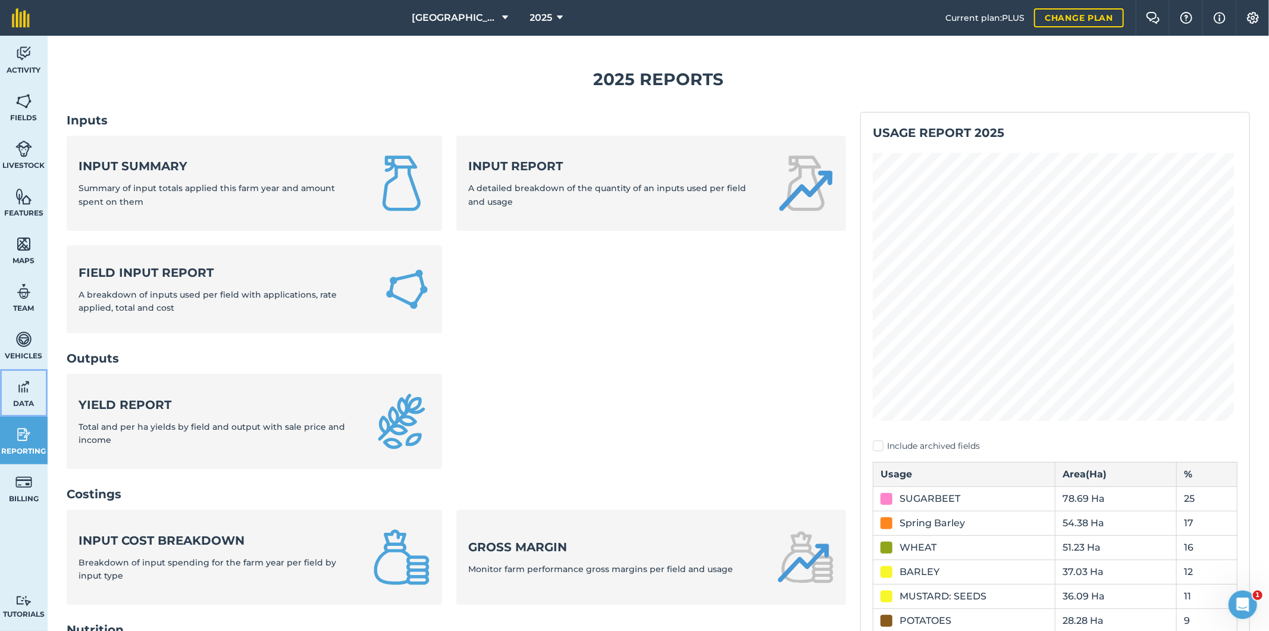
click at [24, 399] on span "Data" at bounding box center [24, 404] width 48 height 10
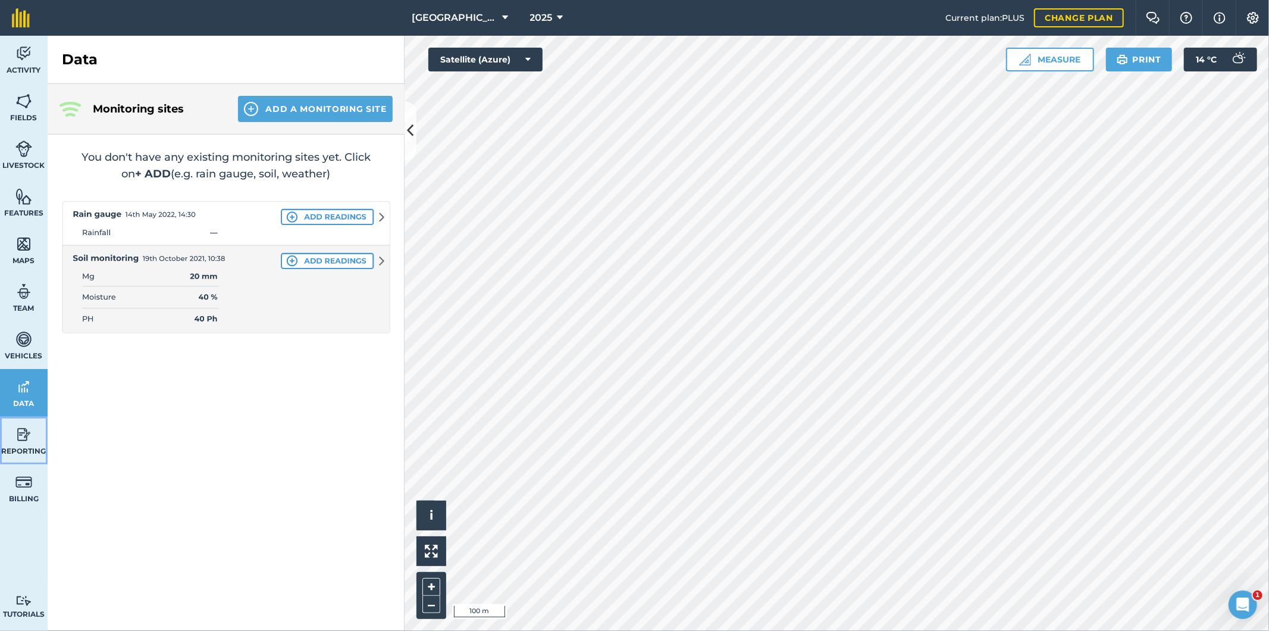
click at [23, 436] on img at bounding box center [23, 434] width 17 height 18
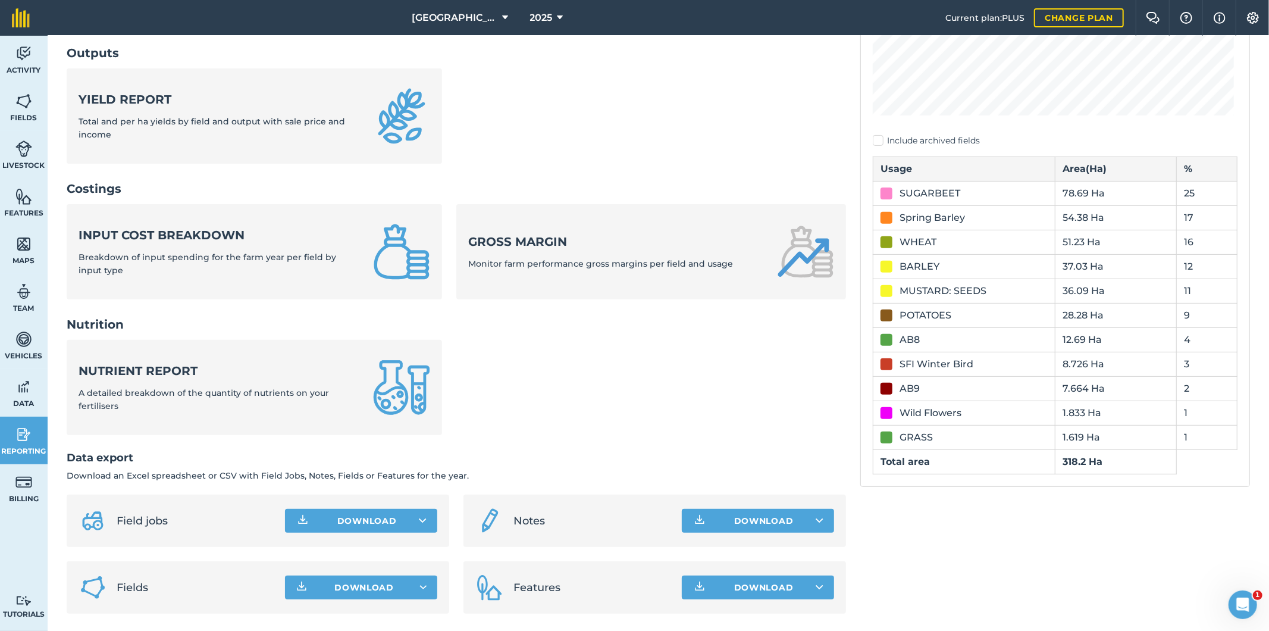
scroll to position [306, 0]
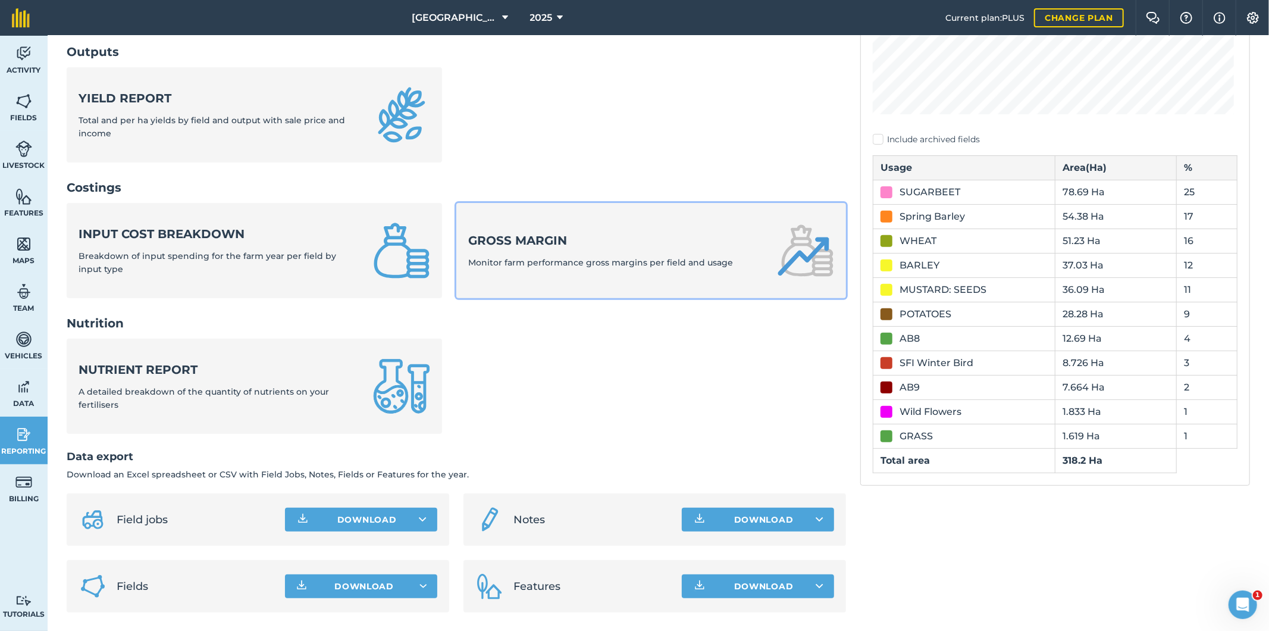
click at [545, 262] on span "Monitor farm performance gross margins per field and usage" at bounding box center [600, 262] width 265 height 11
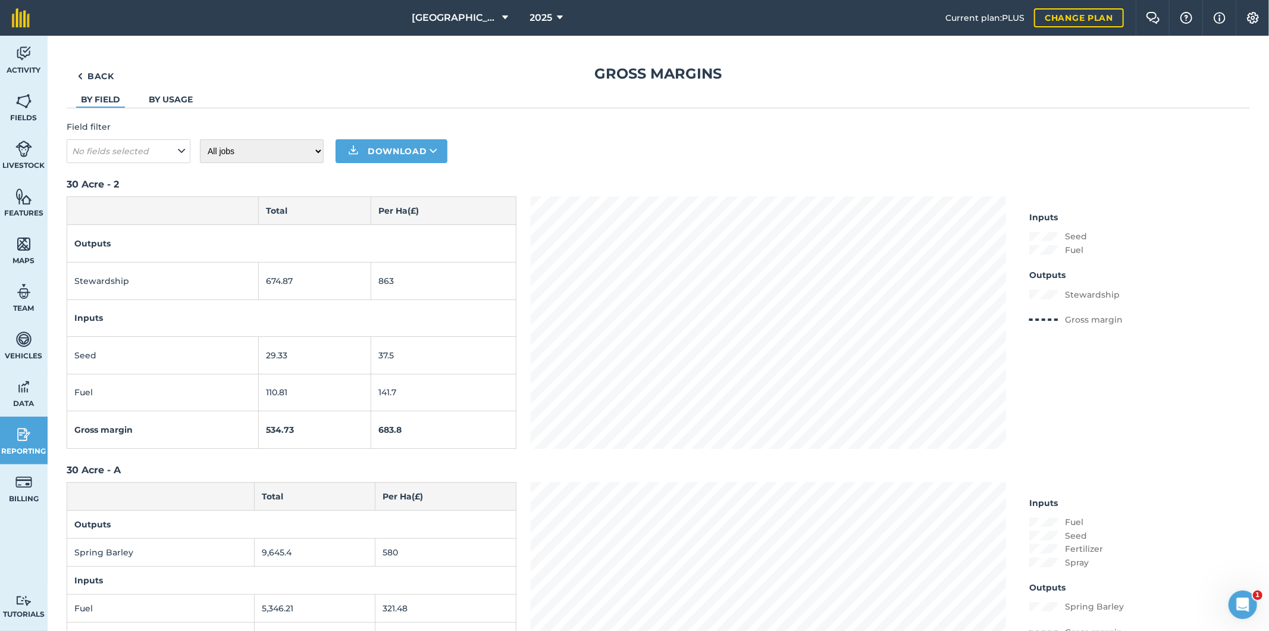
click at [180, 97] on link "By usage" at bounding box center [171, 99] width 44 height 11
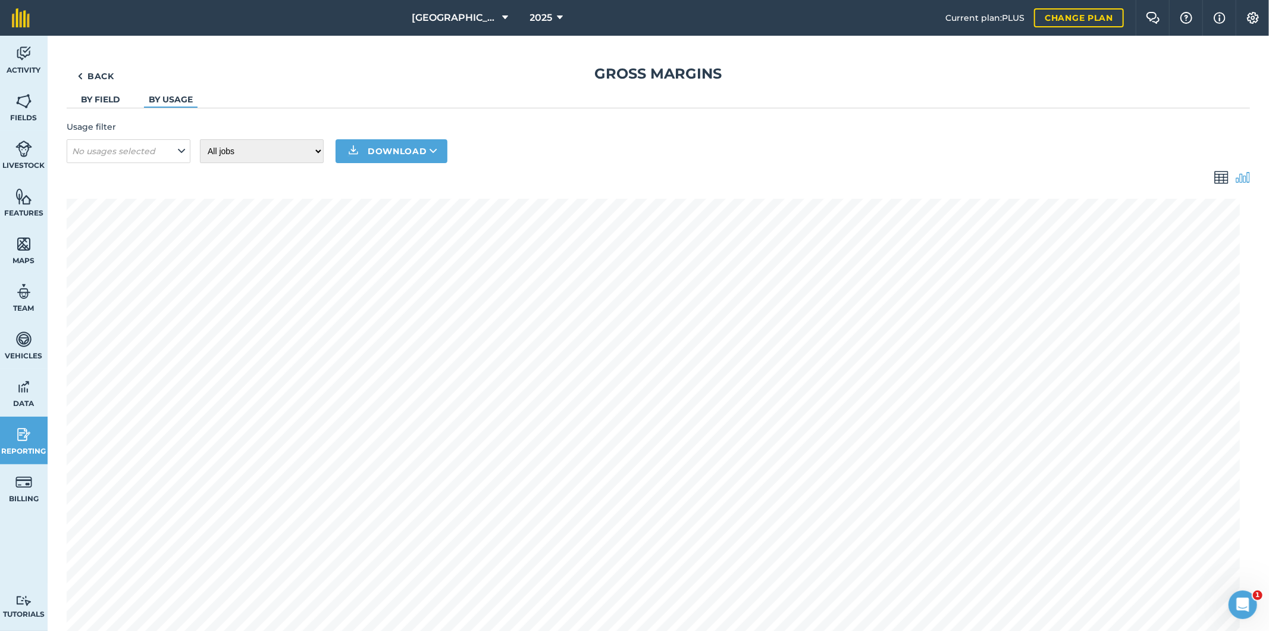
click at [613, 183] on img at bounding box center [1221, 177] width 14 height 14
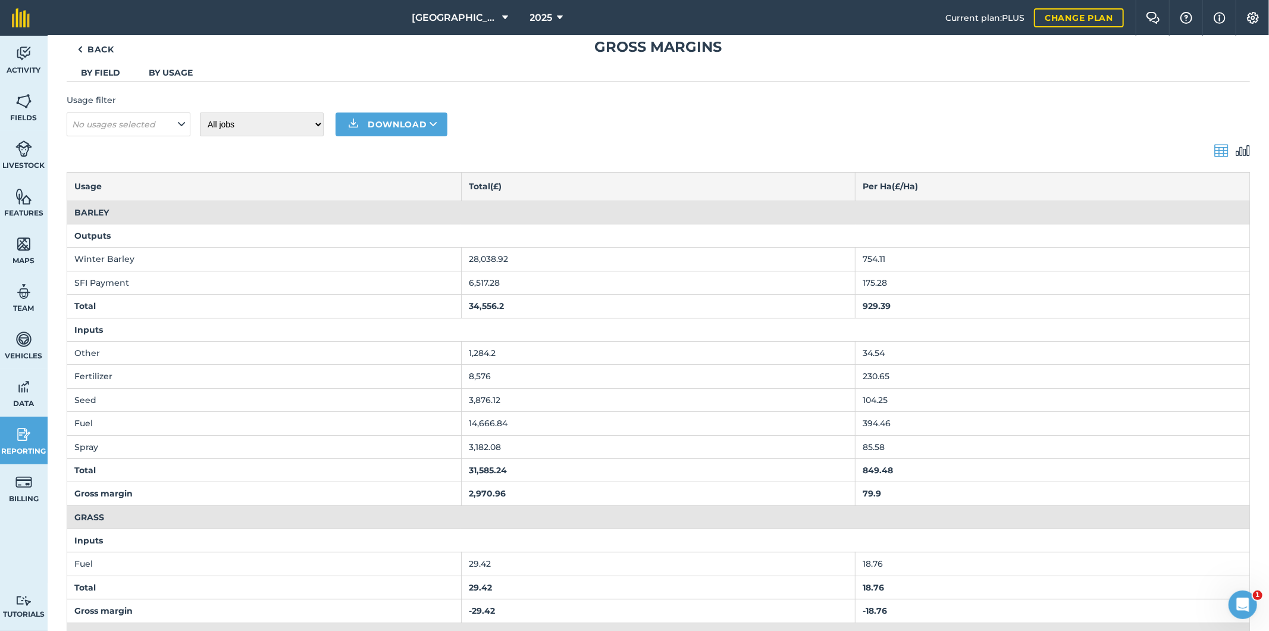
scroll to position [24, 0]
click at [314, 124] on select "All jobs Incomplete jobs Complete jobs" at bounding box center [262, 127] width 124 height 24
click at [158, 71] on link "By usage" at bounding box center [171, 75] width 44 height 11
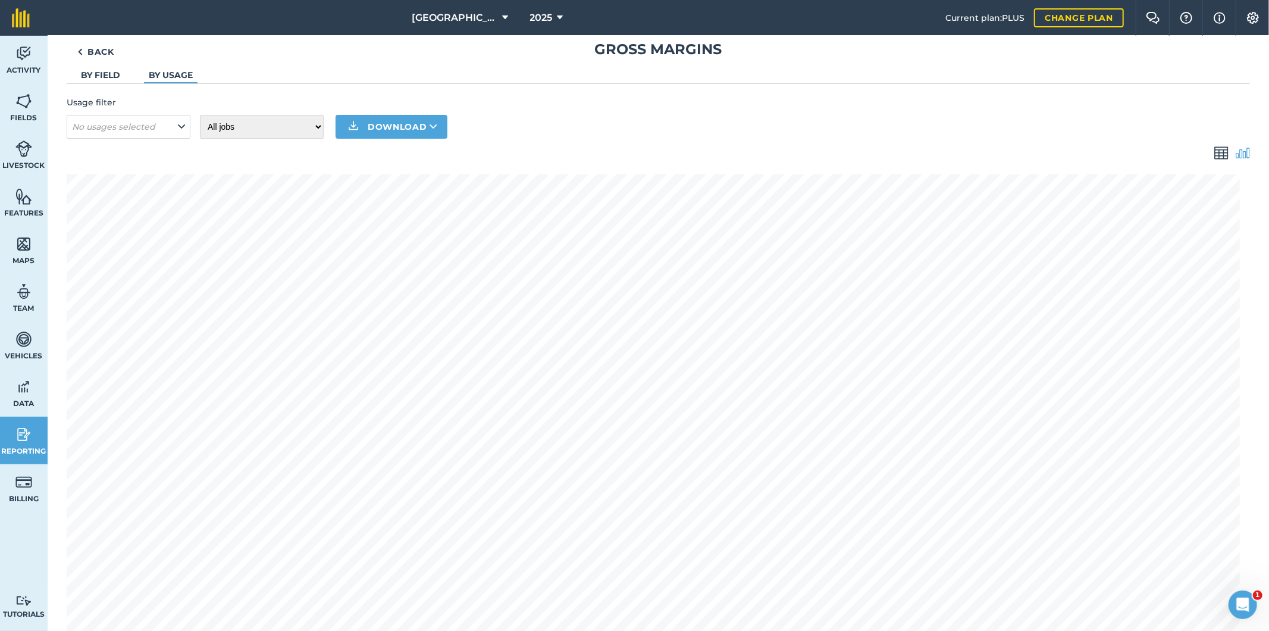
click at [114, 74] on link "By field" at bounding box center [100, 75] width 39 height 11
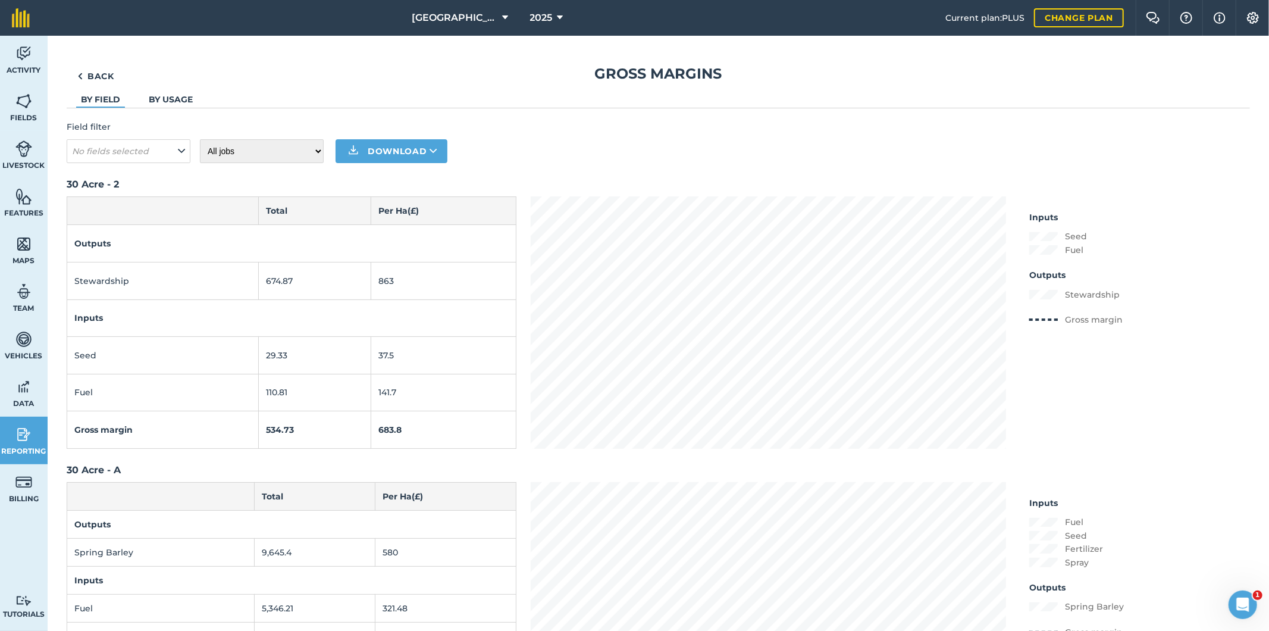
click at [169, 98] on link "By usage" at bounding box center [171, 99] width 44 height 11
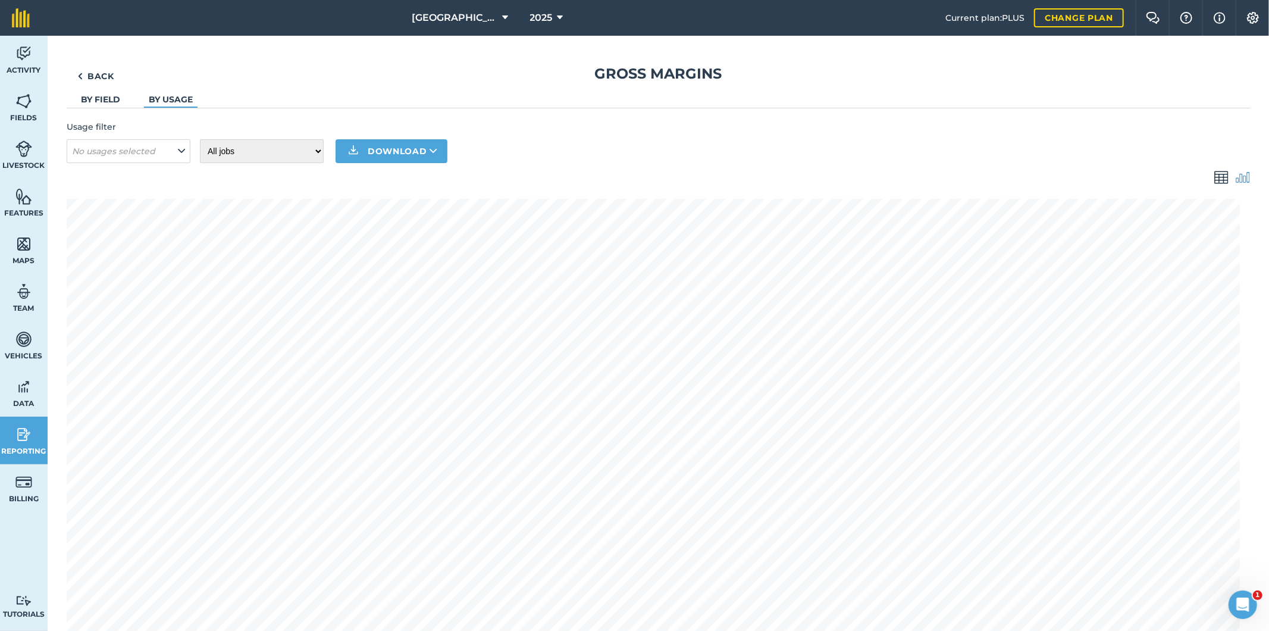
click at [170, 98] on link "By usage" at bounding box center [171, 99] width 44 height 11
click at [613, 176] on img at bounding box center [1221, 177] width 14 height 14
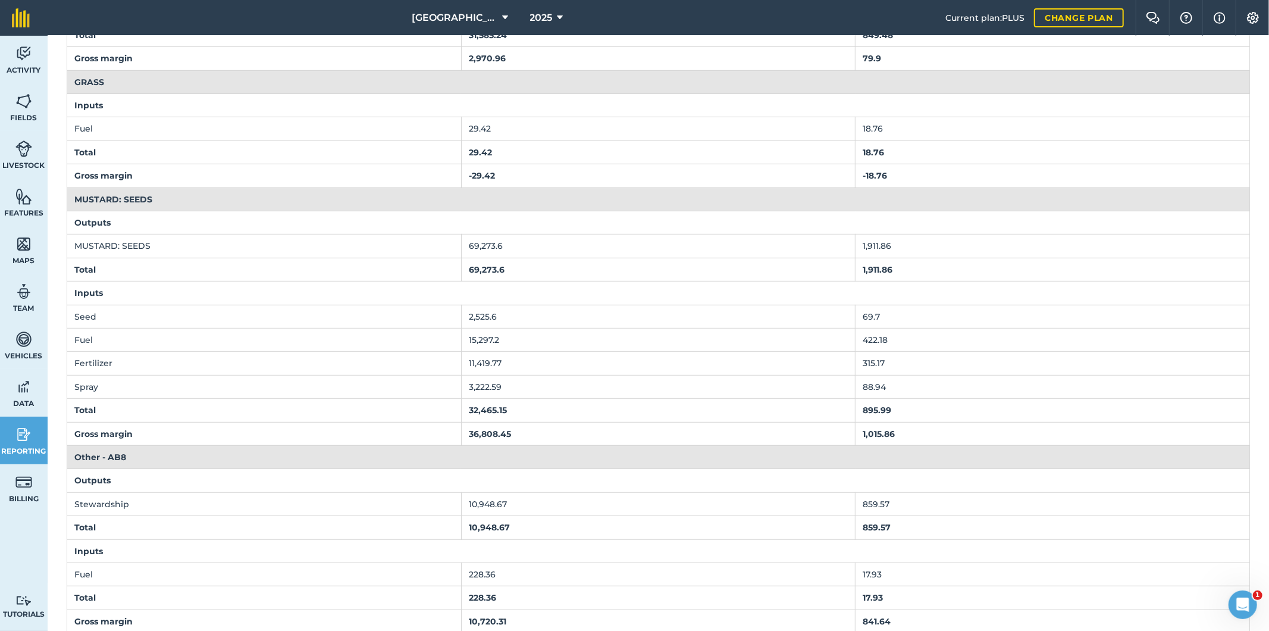
scroll to position [462, 0]
click at [28, 52] on img at bounding box center [23, 54] width 17 height 18
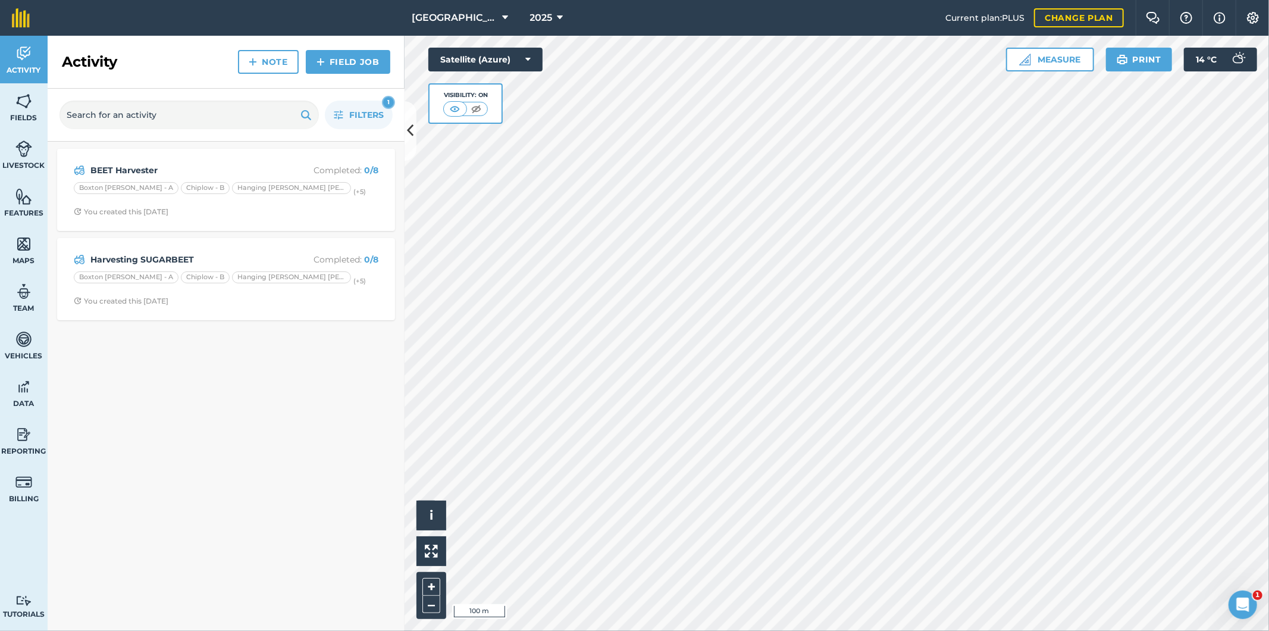
click at [518, 20] on div "2025" at bounding box center [546, 18] width 67 height 36
click at [534, 18] on span "2025" at bounding box center [541, 18] width 23 height 14
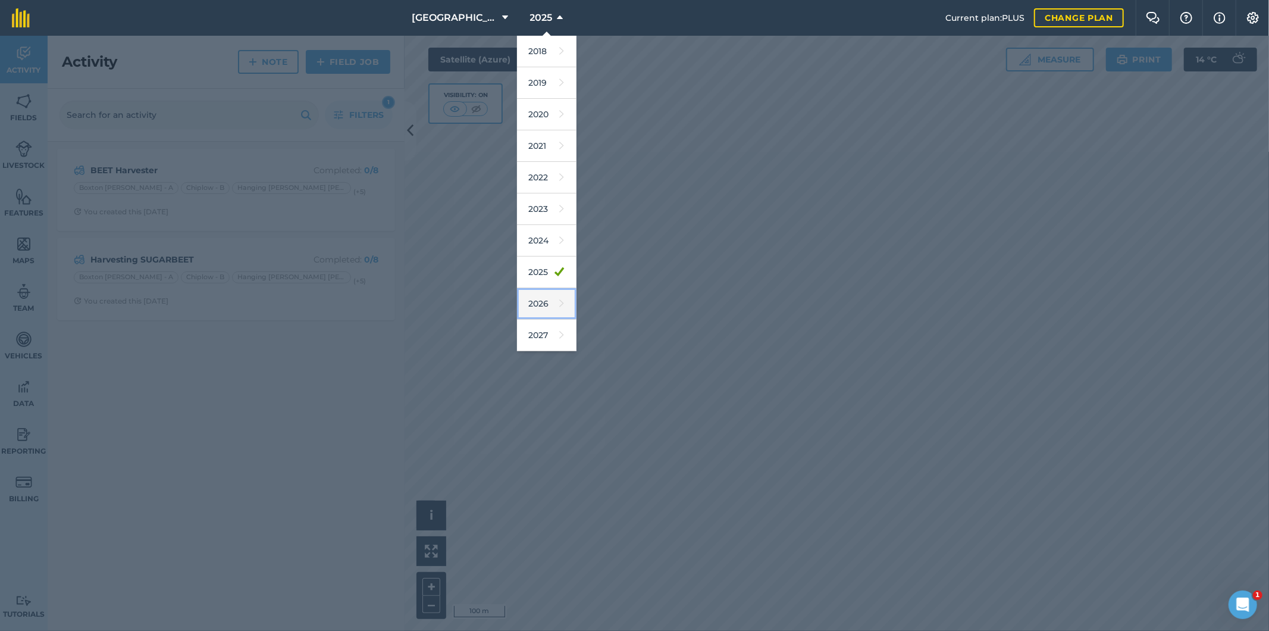
click at [533, 304] on link "2026" at bounding box center [546, 304] width 59 height 32
